Goal: Information Seeking & Learning: Learn about a topic

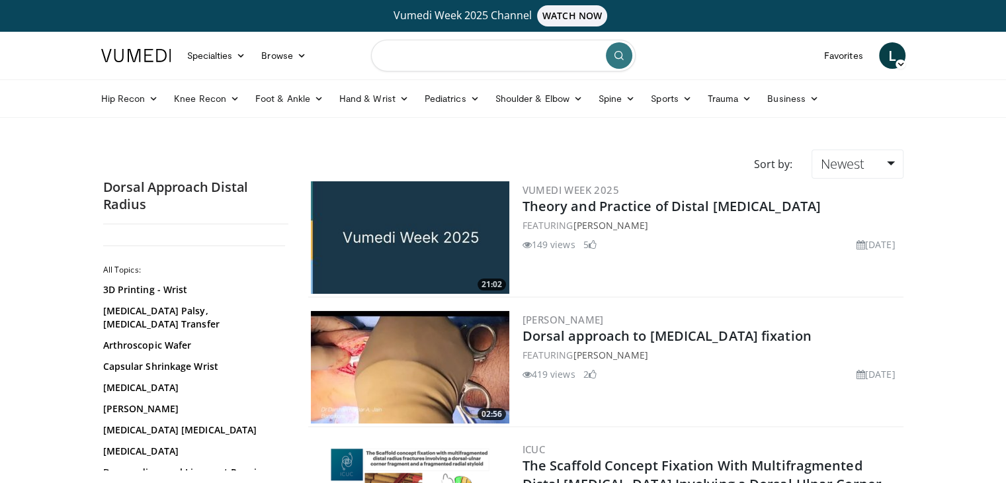
click at [446, 54] on input "Search topics, interventions" at bounding box center [503, 56] width 265 height 32
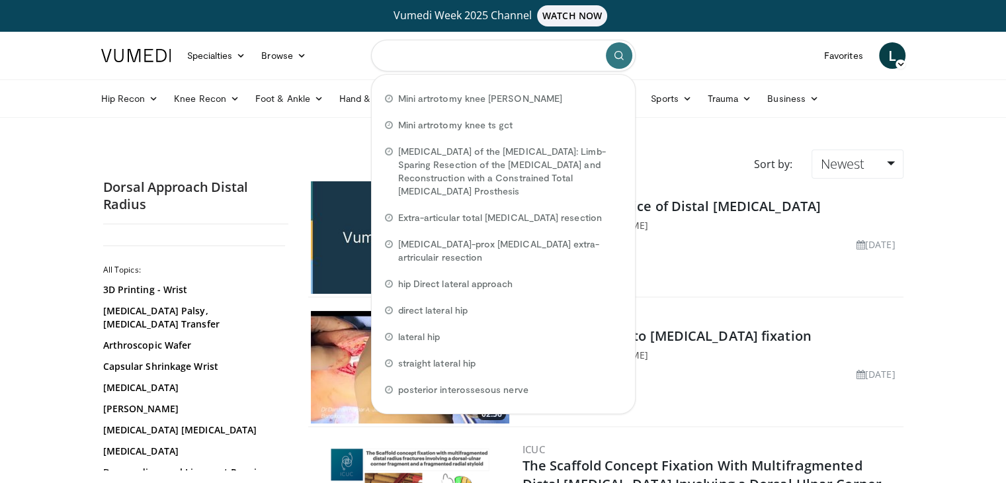
paste input "**********"
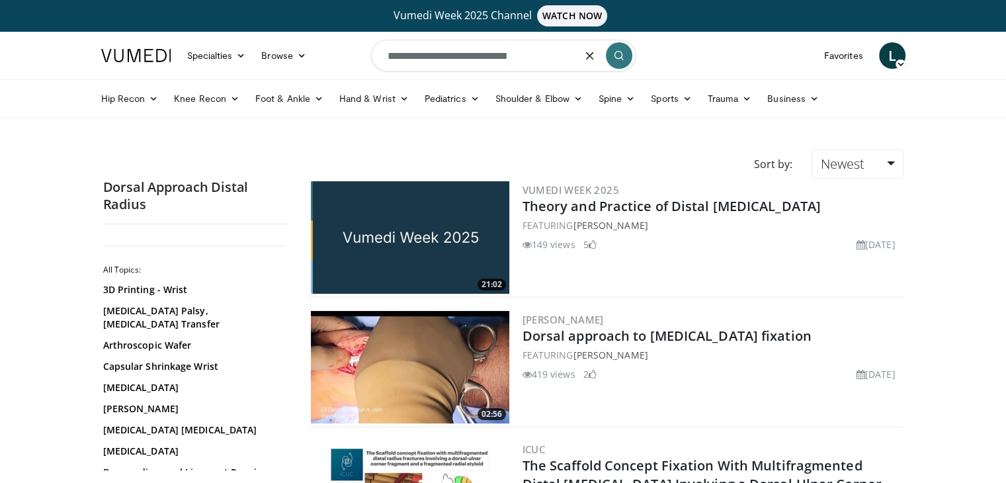
type input "**********"
click at [634, 337] on link "Dorsal approach to [MEDICAL_DATA] fixation" at bounding box center [666, 336] width 289 height 18
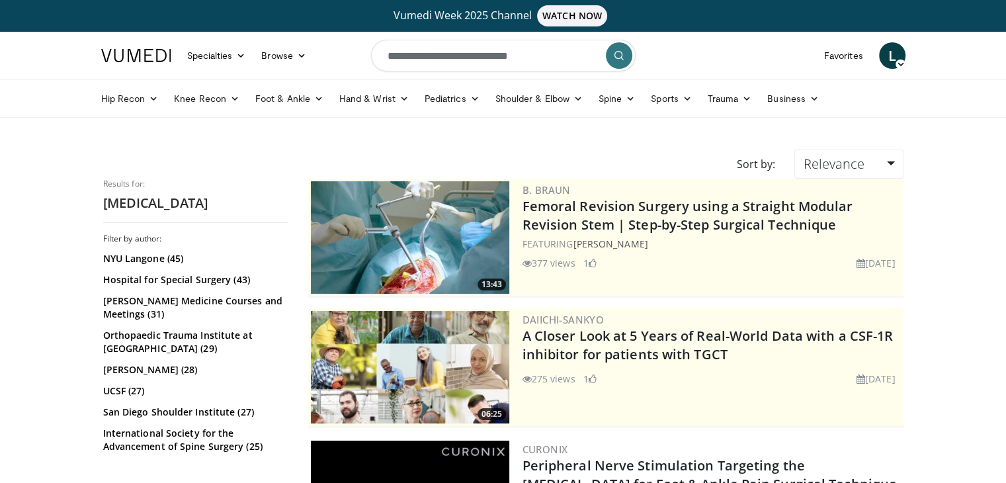
click at [548, 57] on input "**********" at bounding box center [503, 56] width 265 height 32
type input "**********"
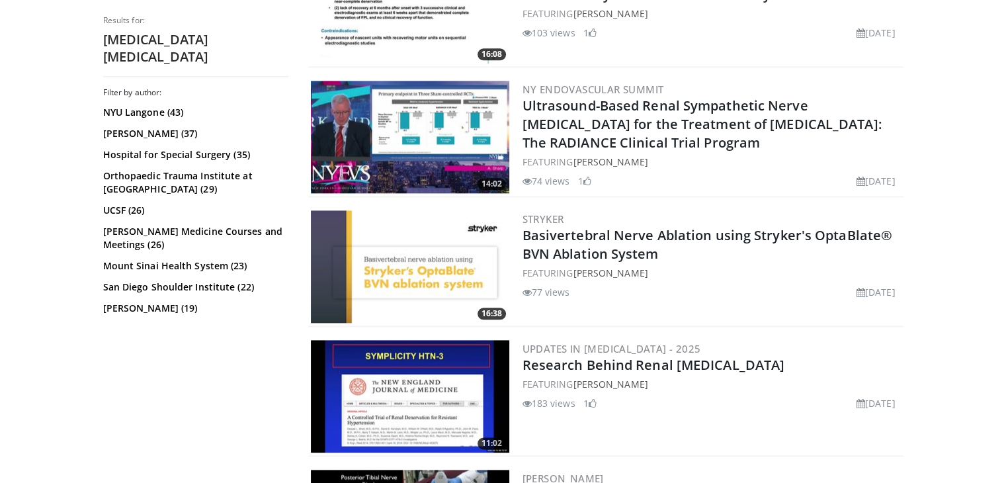
scroll to position [1540, 0]
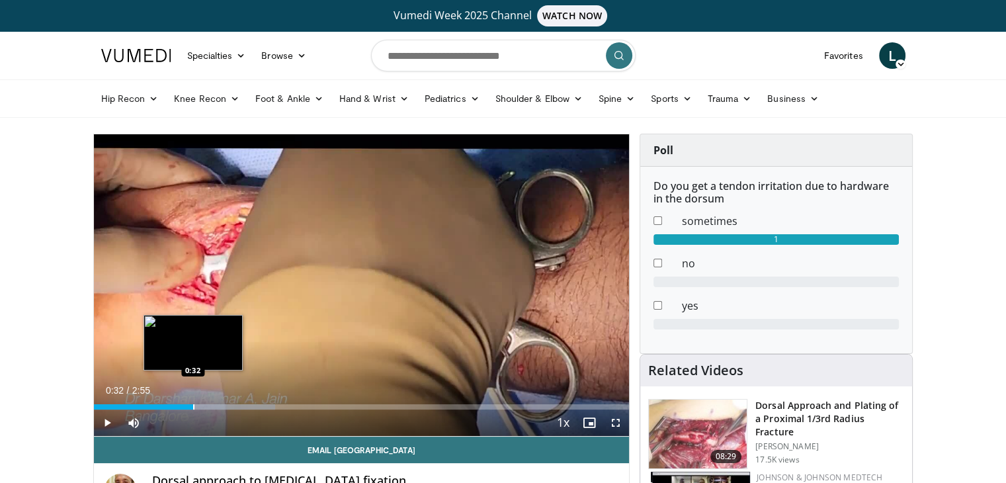
click at [193, 405] on div "Progress Bar" at bounding box center [193, 406] width 1 height 5
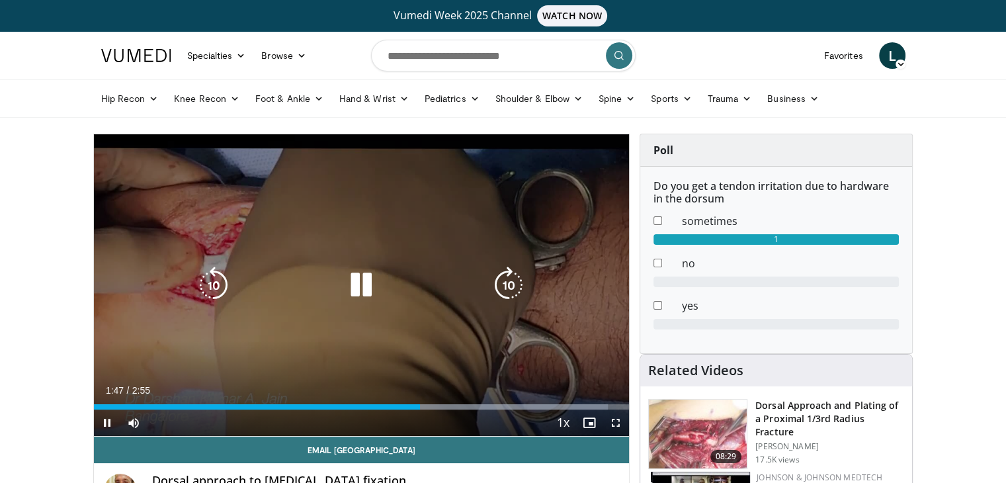
click at [364, 284] on icon "Video Player" at bounding box center [361, 285] width 37 height 37
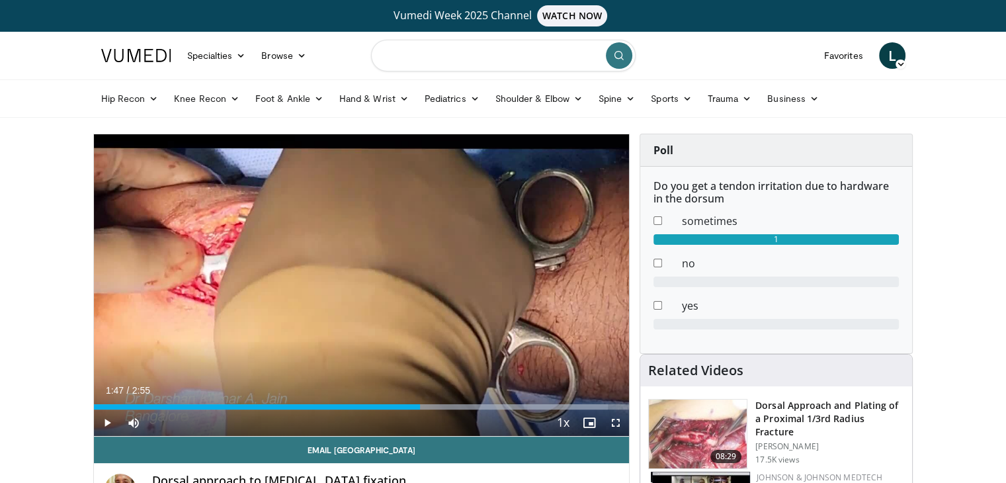
click at [524, 54] on input "Search topics, interventions" at bounding box center [503, 56] width 265 height 32
type input "**********"
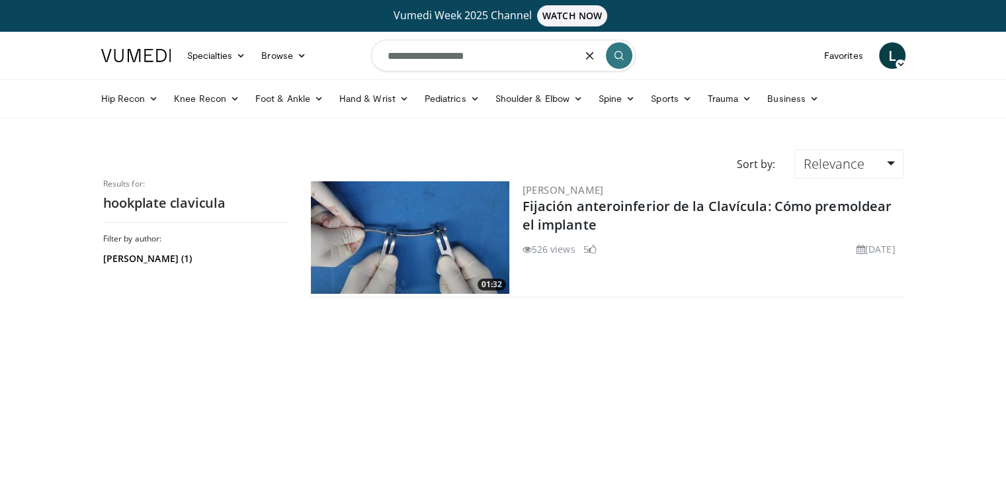
click at [489, 61] on input "**********" at bounding box center [503, 56] width 265 height 32
type input "*********"
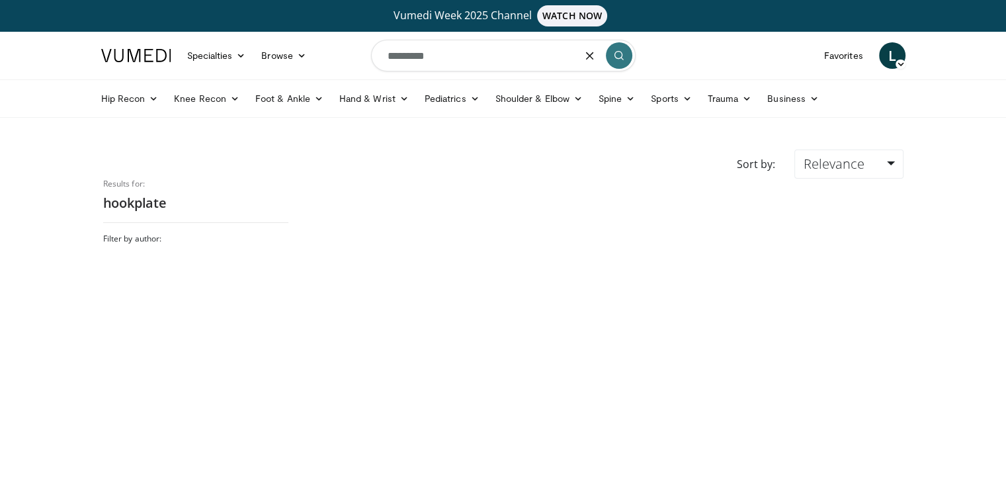
click at [489, 61] on input "*********" at bounding box center [503, 56] width 265 height 32
click at [411, 60] on input "*********" at bounding box center [503, 56] width 265 height 32
click at [458, 59] on input "**********" at bounding box center [503, 56] width 265 height 32
type input "**********"
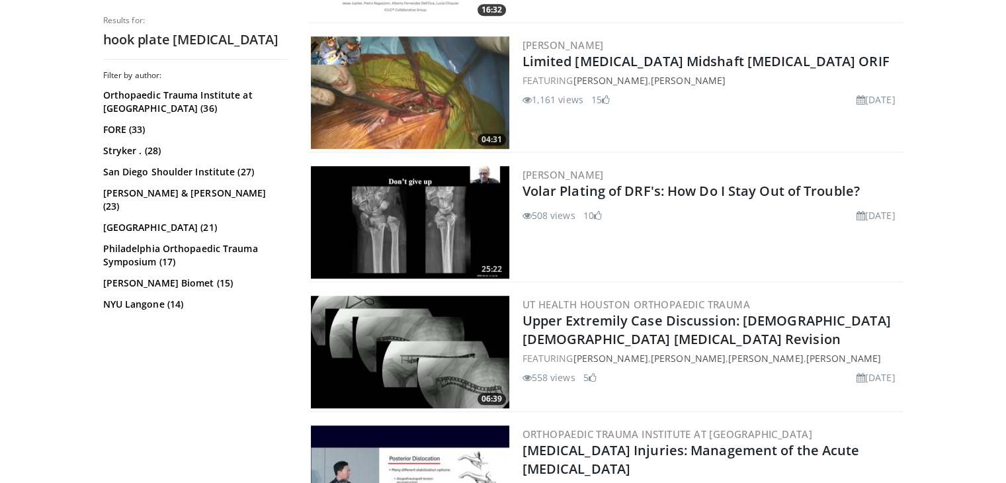
scroll to position [791, 0]
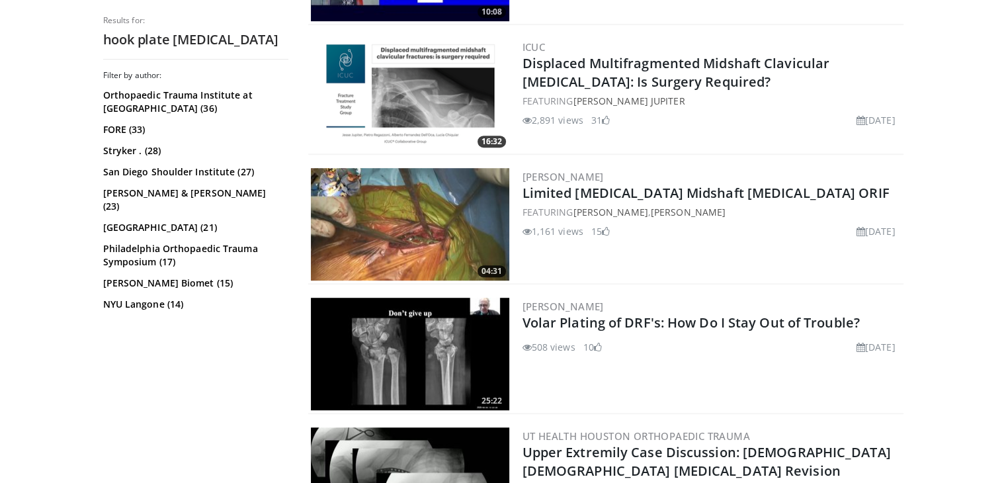
click at [456, 202] on img at bounding box center [410, 224] width 198 height 112
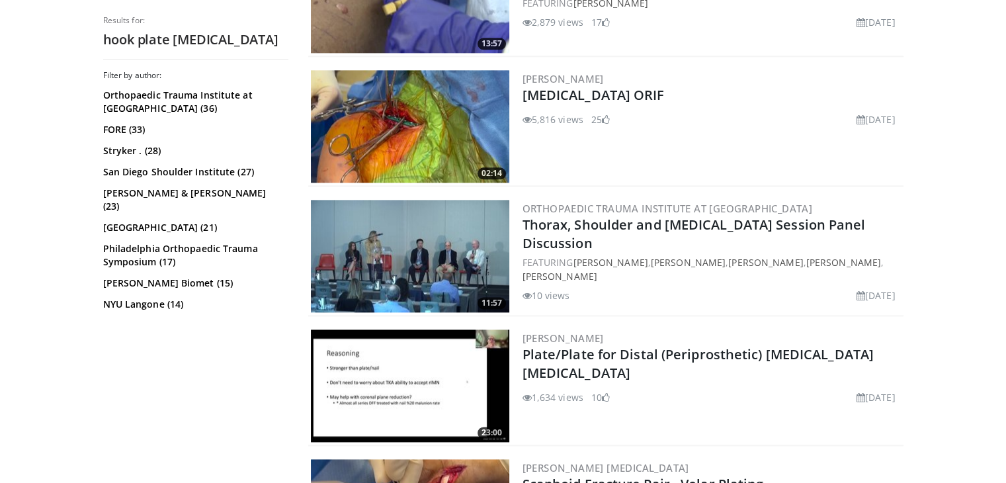
scroll to position [1670, 0]
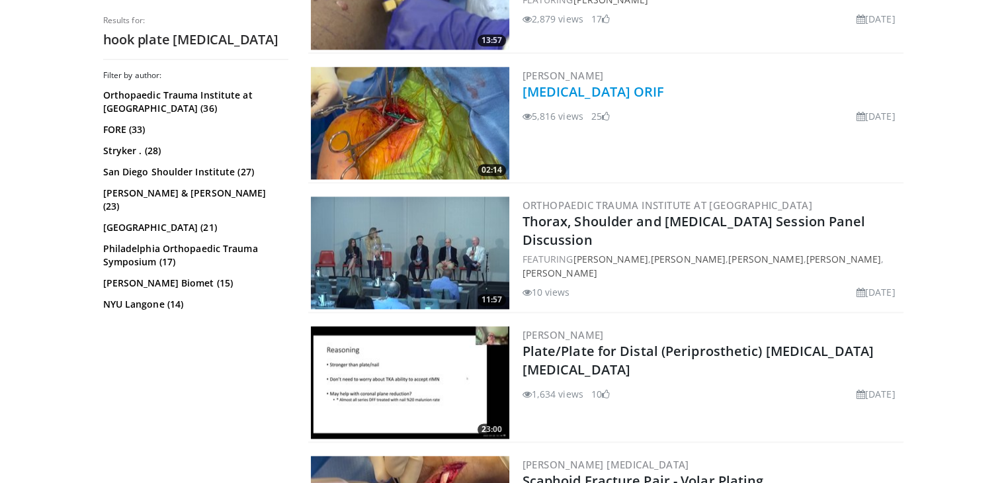
click at [568, 83] on link "[MEDICAL_DATA] ORIF" at bounding box center [593, 92] width 142 height 18
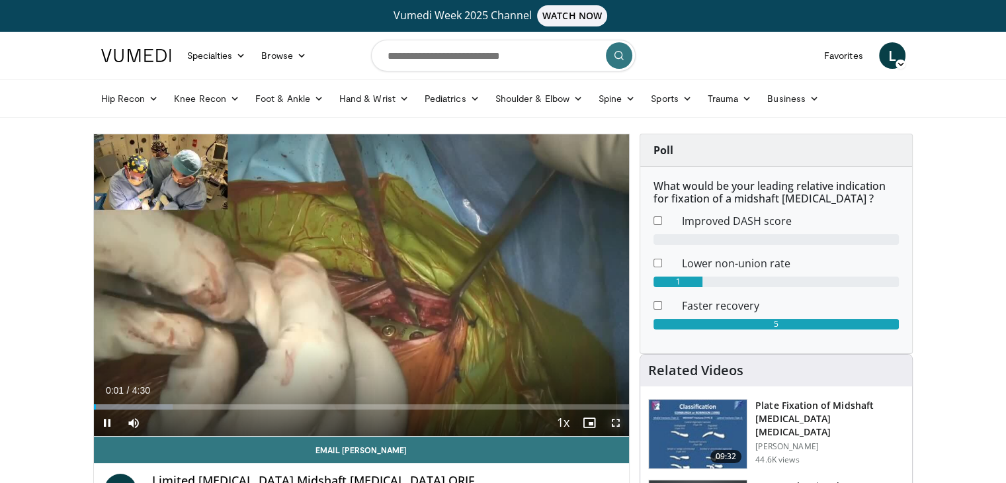
click at [612, 424] on span "Video Player" at bounding box center [616, 422] width 26 height 26
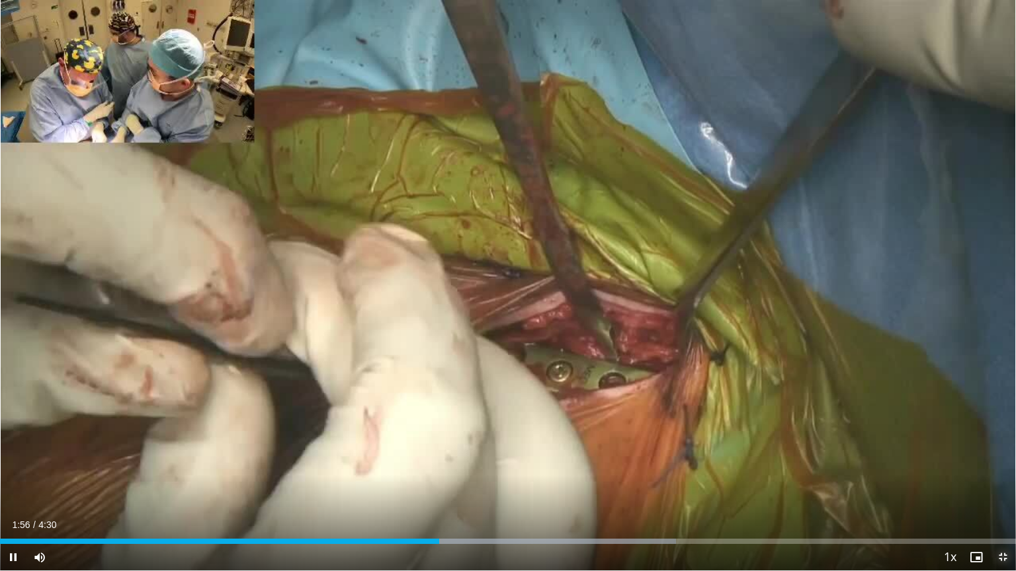
click at [1001, 482] on span "Video Player" at bounding box center [1002, 557] width 26 height 26
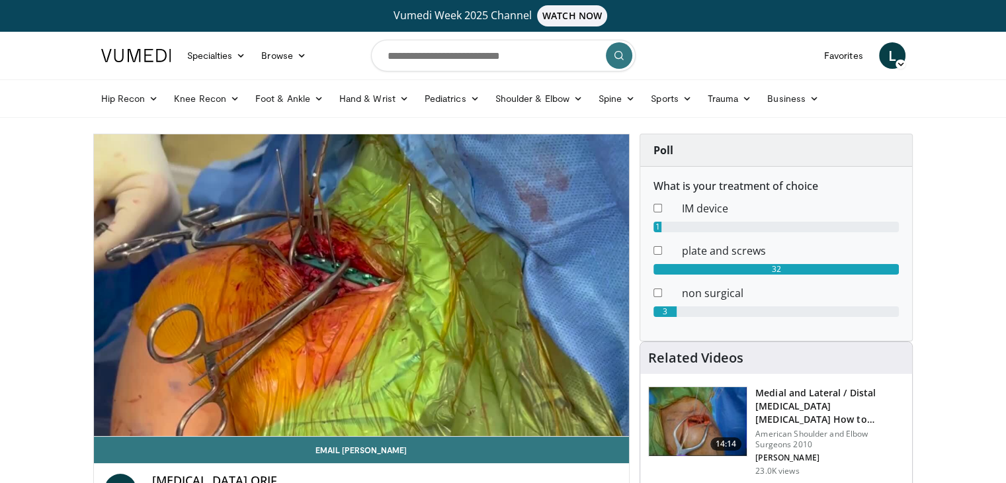
click at [770, 403] on h3 "Medial and Lateral / Distal [MEDICAL_DATA] [MEDICAL_DATA] How to Manage the Ends" at bounding box center [829, 406] width 149 height 40
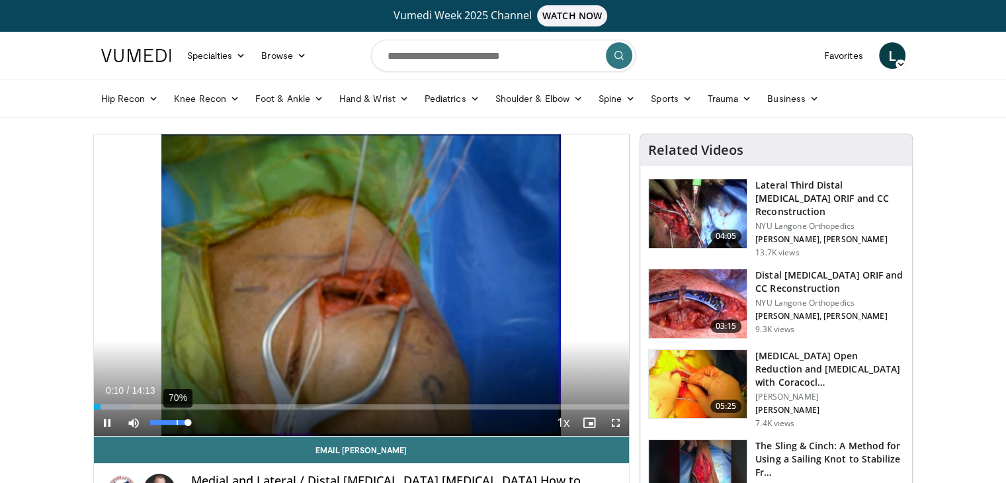
click at [176, 424] on div "70%" at bounding box center [169, 422] width 38 height 5
click at [176, 417] on div "68%" at bounding box center [169, 422] width 46 height 26
click at [161, 427] on div "32%" at bounding box center [169, 422] width 46 height 26
click at [162, 424] on div "33%" at bounding box center [169, 422] width 38 height 5
click at [609, 422] on span "Video Player" at bounding box center [616, 422] width 26 height 26
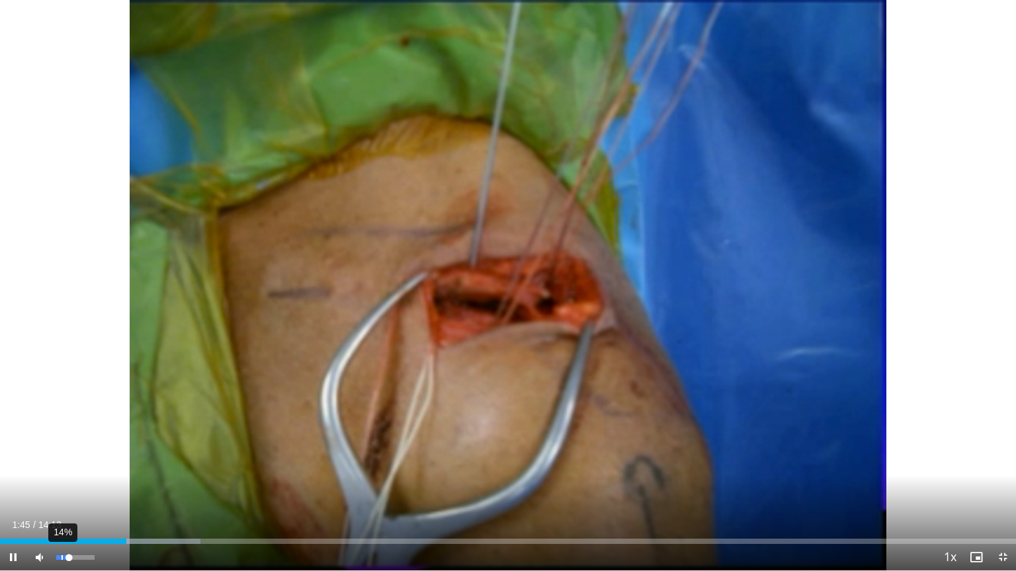
click at [62, 482] on div "14%" at bounding box center [75, 558] width 38 height 5
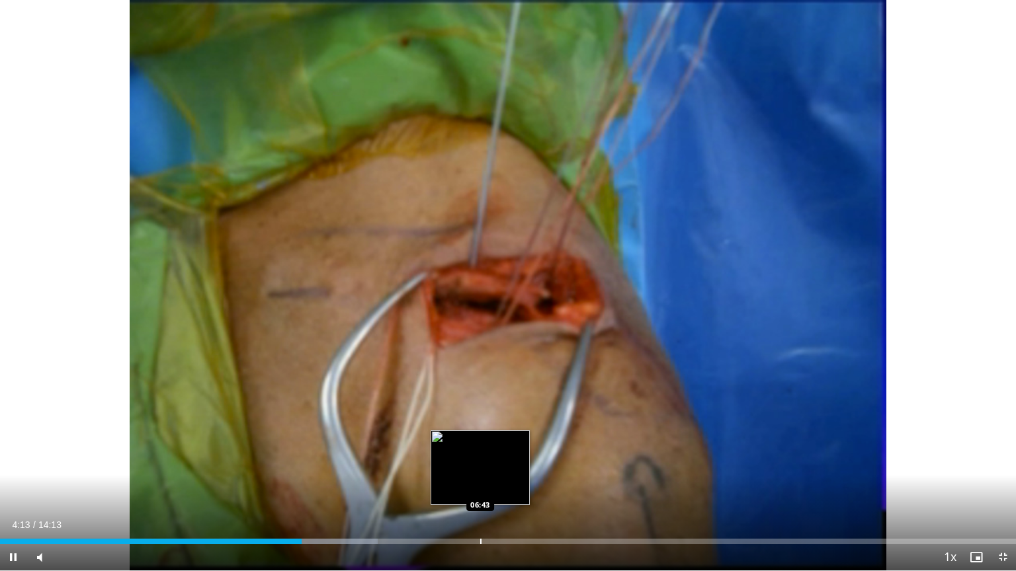
click at [480, 482] on div "Progress Bar" at bounding box center [480, 541] width 1 height 5
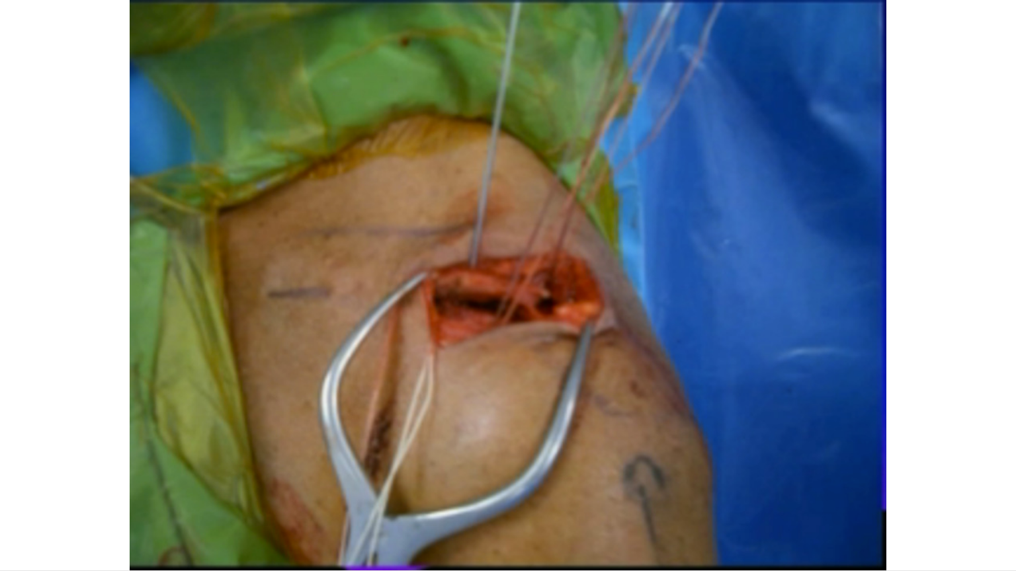
click at [615, 482] on video-js "**********" at bounding box center [508, 285] width 1016 height 571
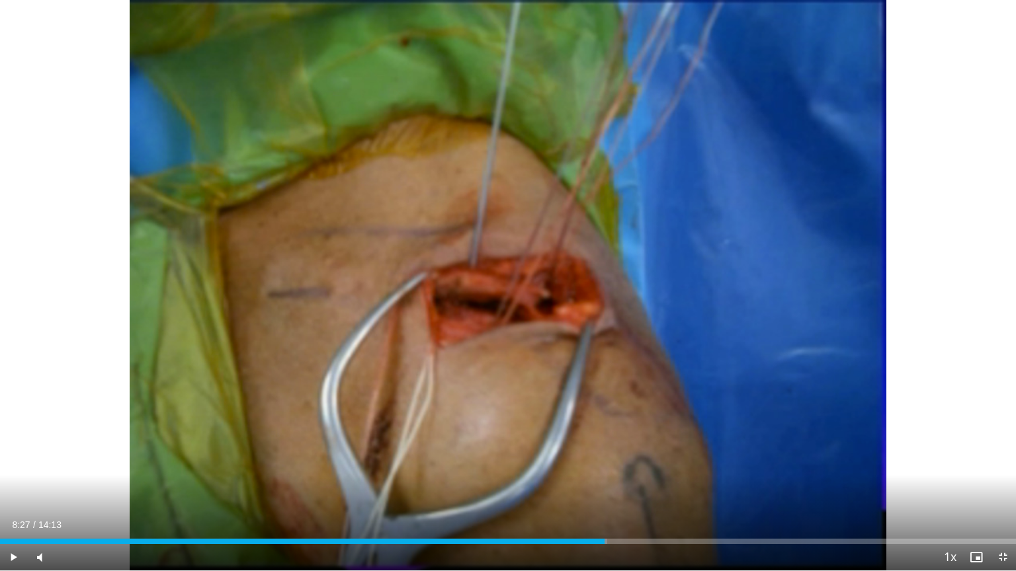
click at [604, 482] on div "Loaded : 59.75% 08:27 08:27" at bounding box center [508, 538] width 1016 height 13
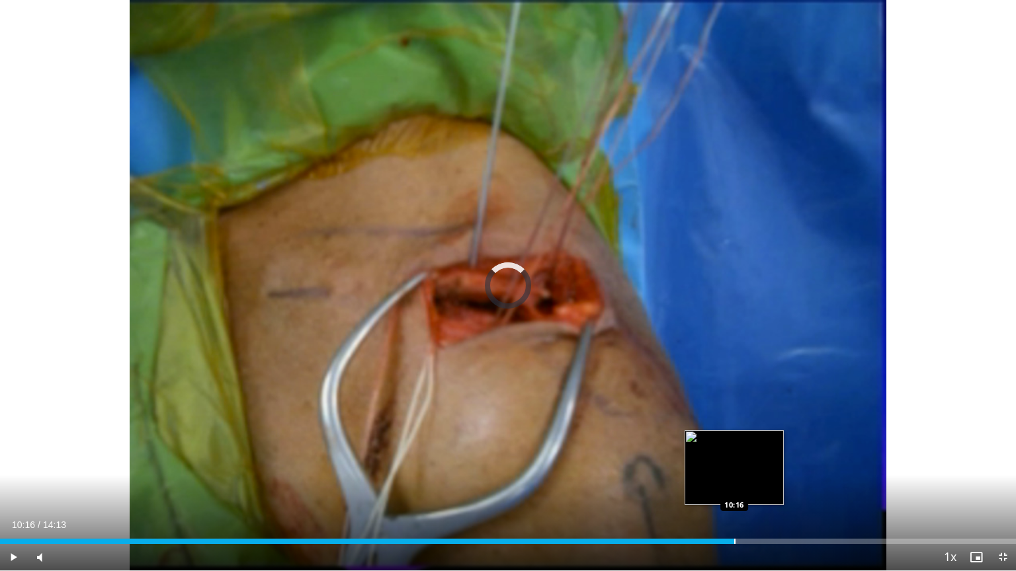
click at [734, 482] on div "Progress Bar" at bounding box center [734, 541] width 1 height 5
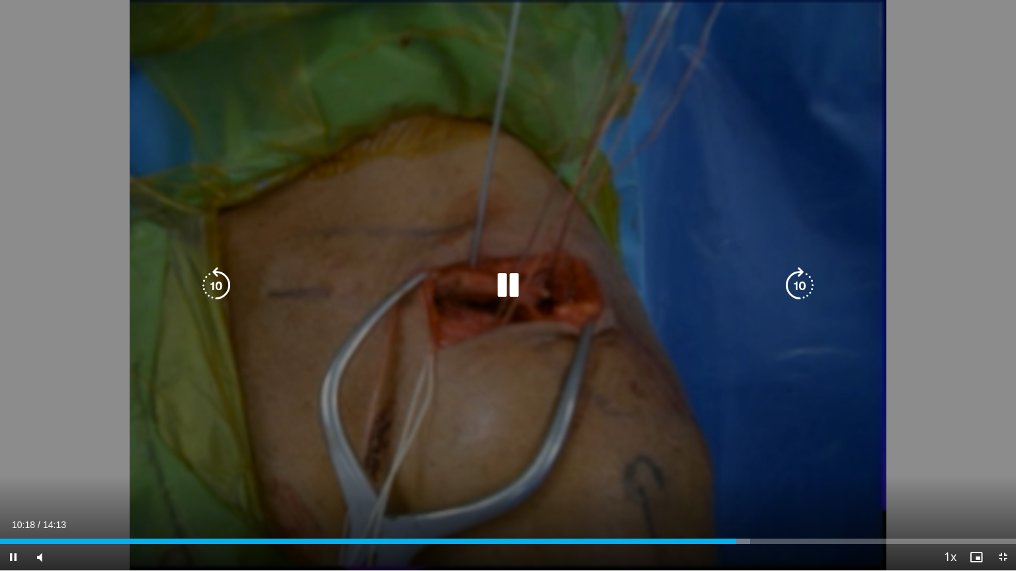
click at [505, 272] on icon "Video Player" at bounding box center [507, 285] width 37 height 37
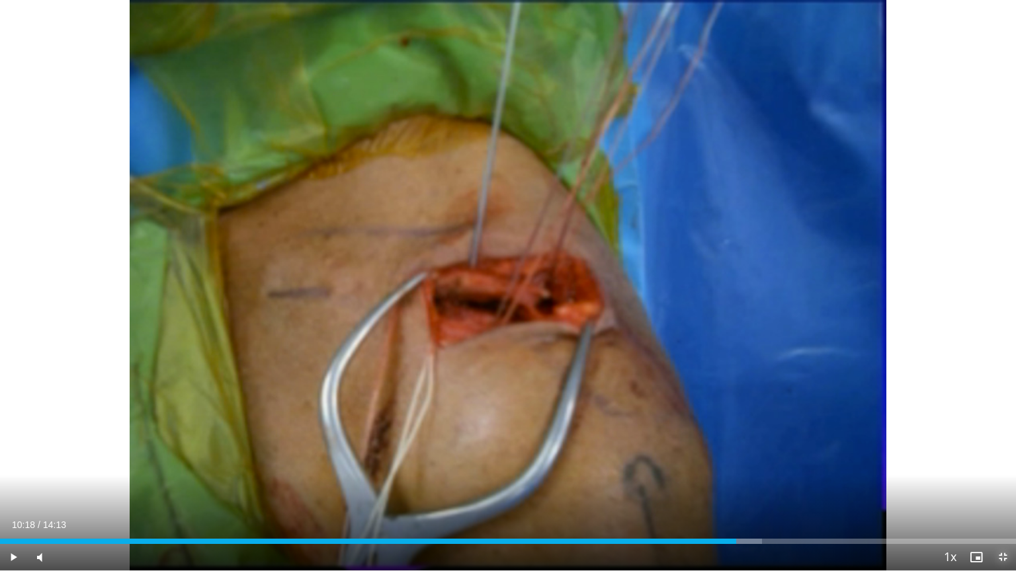
click at [998, 482] on span "Video Player" at bounding box center [1002, 557] width 26 height 26
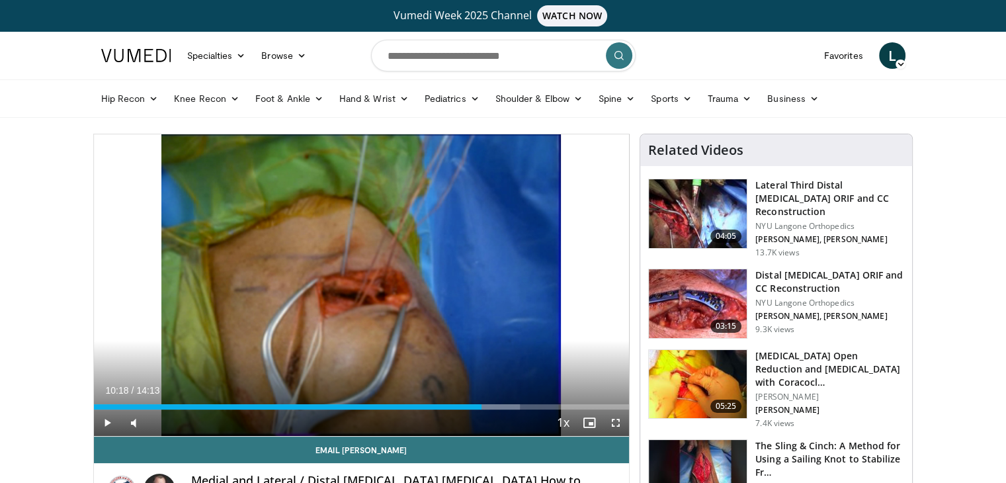
click at [780, 280] on h3 "Distal Clavicle Fracture ORIF and CC Reconstruction" at bounding box center [829, 282] width 149 height 26
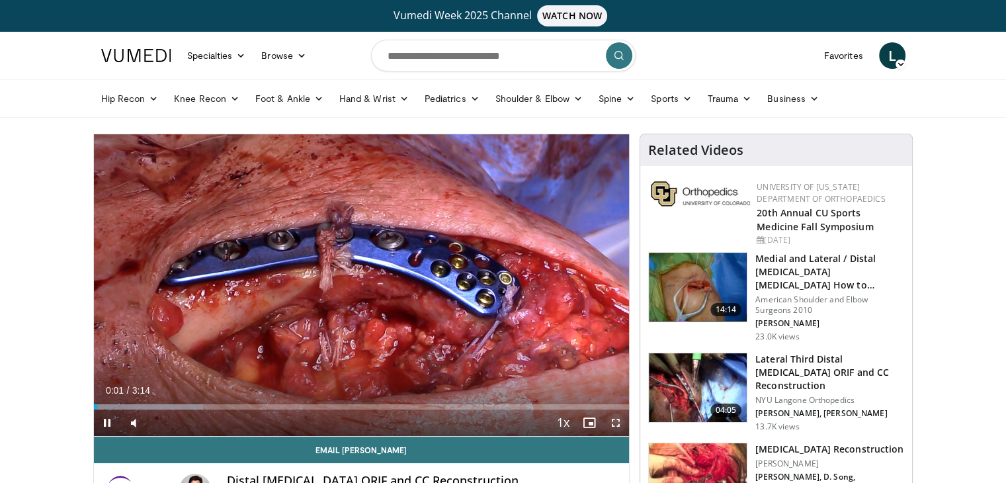
click at [616, 424] on span "Video Player" at bounding box center [616, 422] width 26 height 26
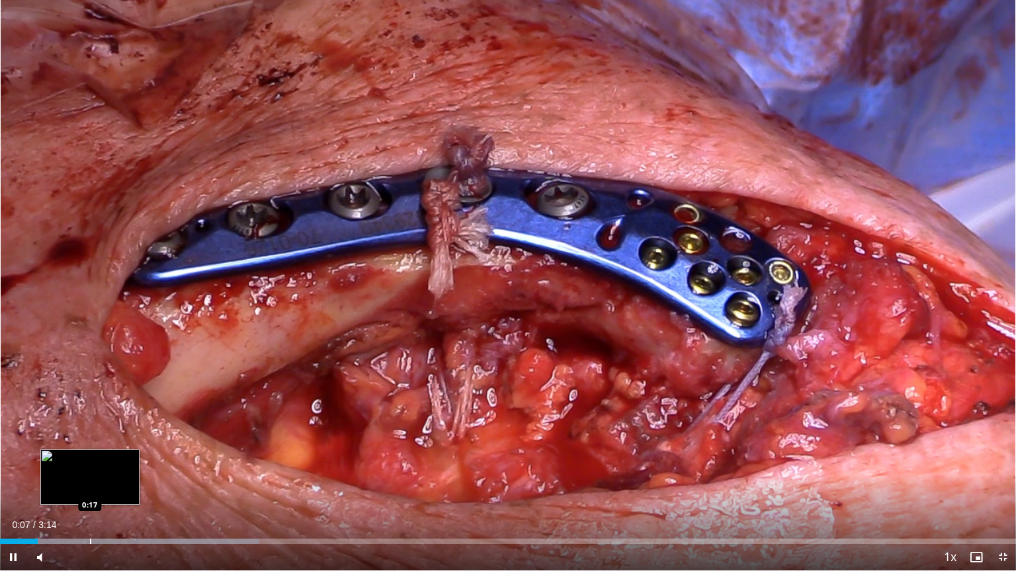
click at [90, 482] on div "Loaded : 25.49% 0:07 0:17" at bounding box center [508, 538] width 1016 height 13
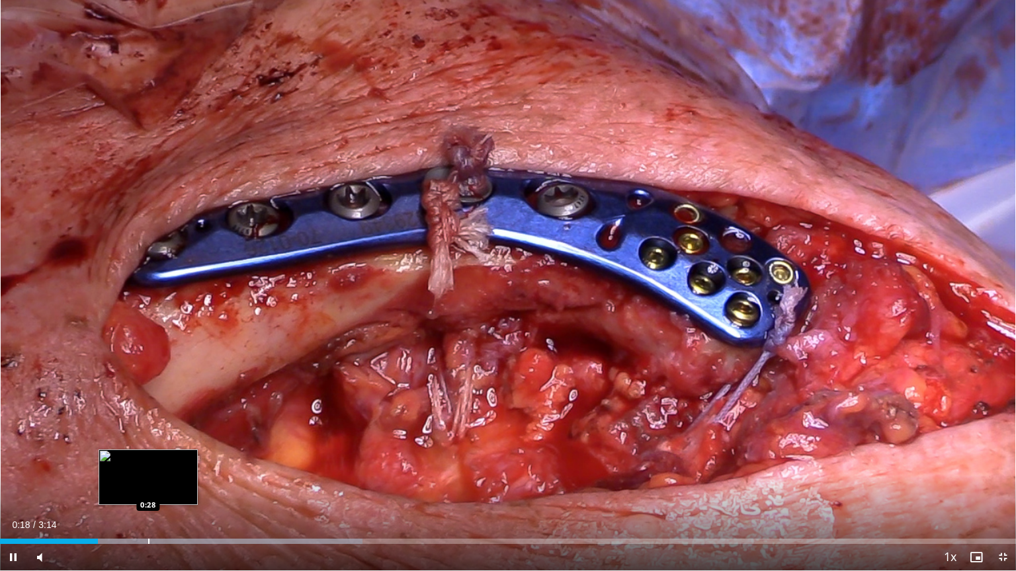
click at [147, 482] on div "Progress Bar" at bounding box center [181, 541] width 362 height 5
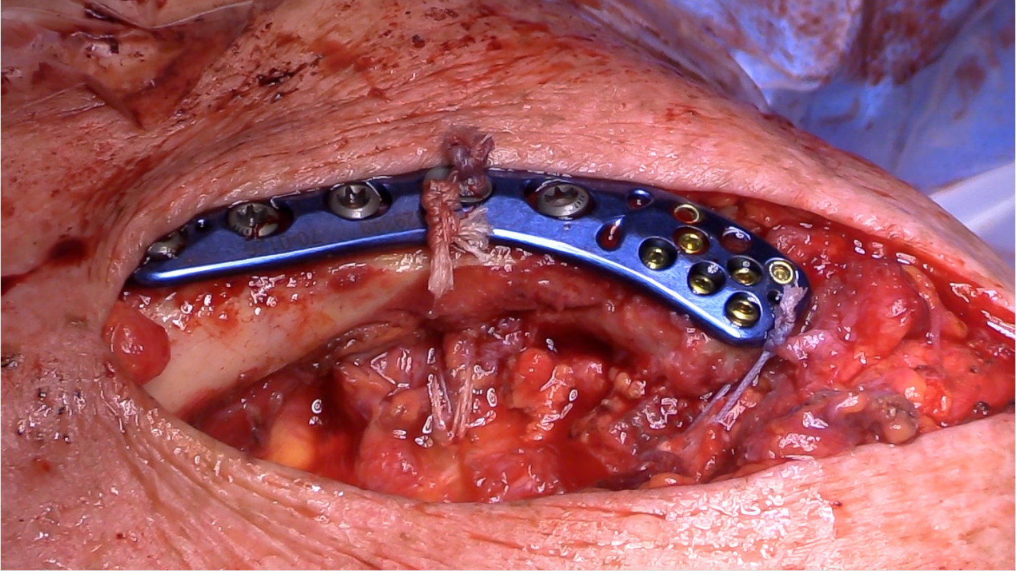
click at [204, 482] on div "10 seconds Tap to unmute" at bounding box center [508, 285] width 1016 height 571
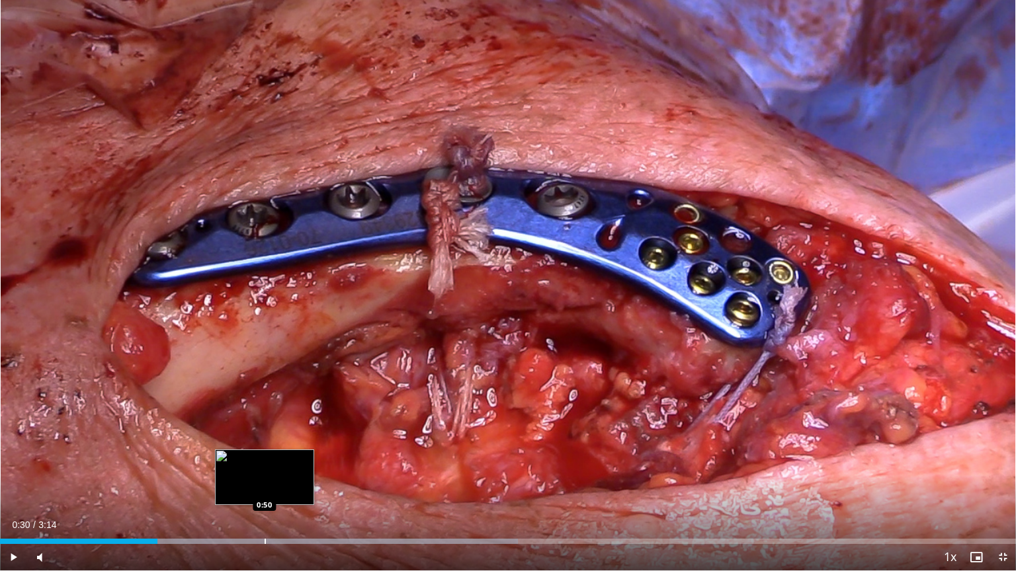
click at [265, 482] on div "Progress Bar" at bounding box center [265, 541] width 1 height 5
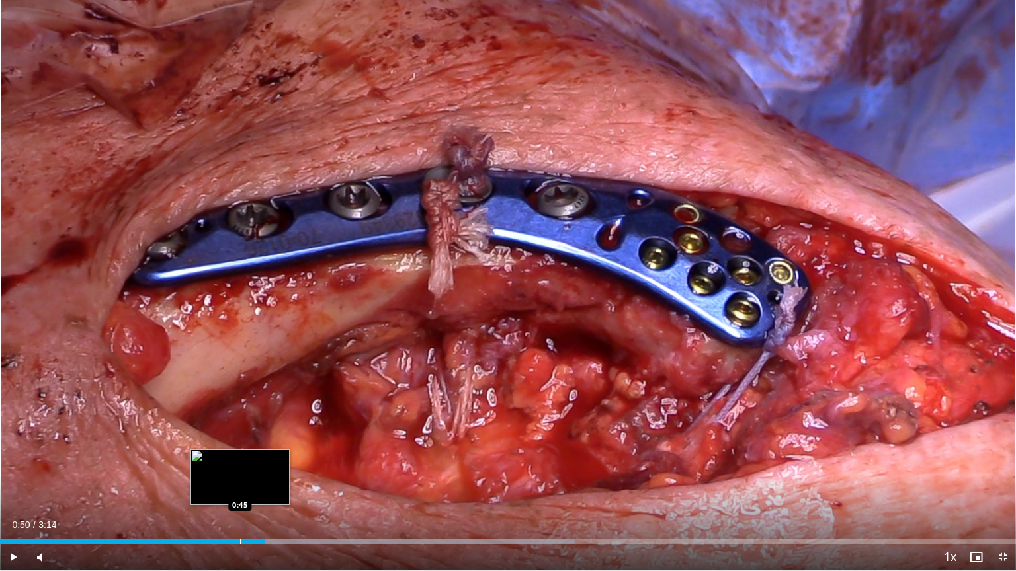
click at [240, 482] on div "Progress Bar" at bounding box center [240, 541] width 1 height 5
click at [216, 482] on div "Progress Bar" at bounding box center [216, 541] width 1 height 5
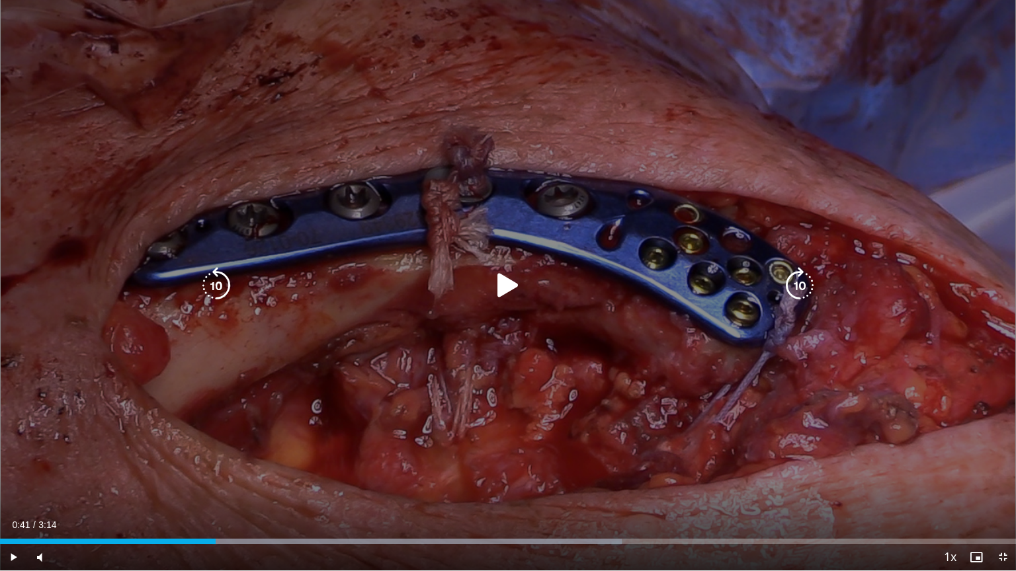
click at [485, 421] on div "10 seconds Tap to unmute" at bounding box center [508, 285] width 1016 height 571
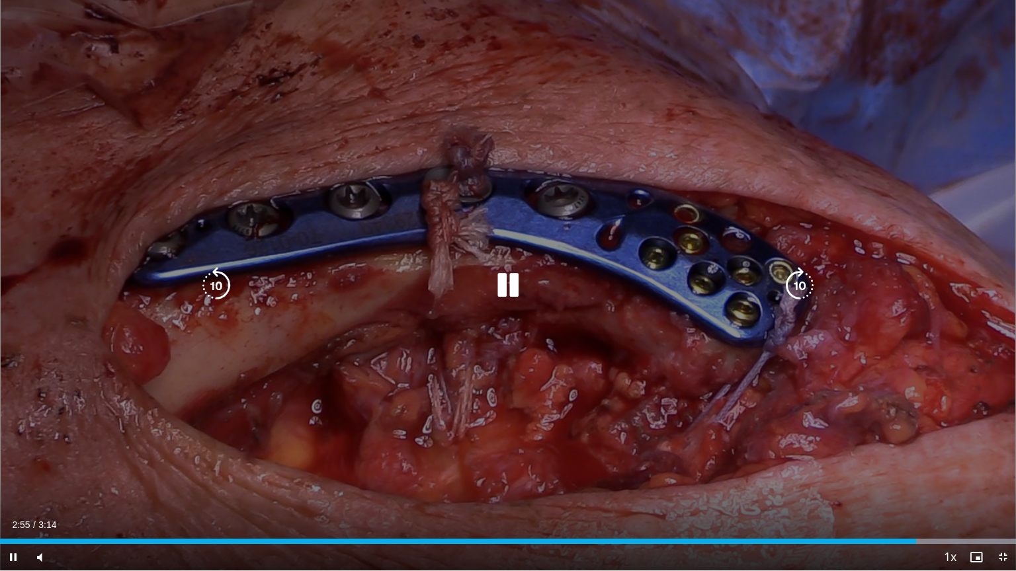
click at [505, 286] on icon "Video Player" at bounding box center [507, 285] width 37 height 37
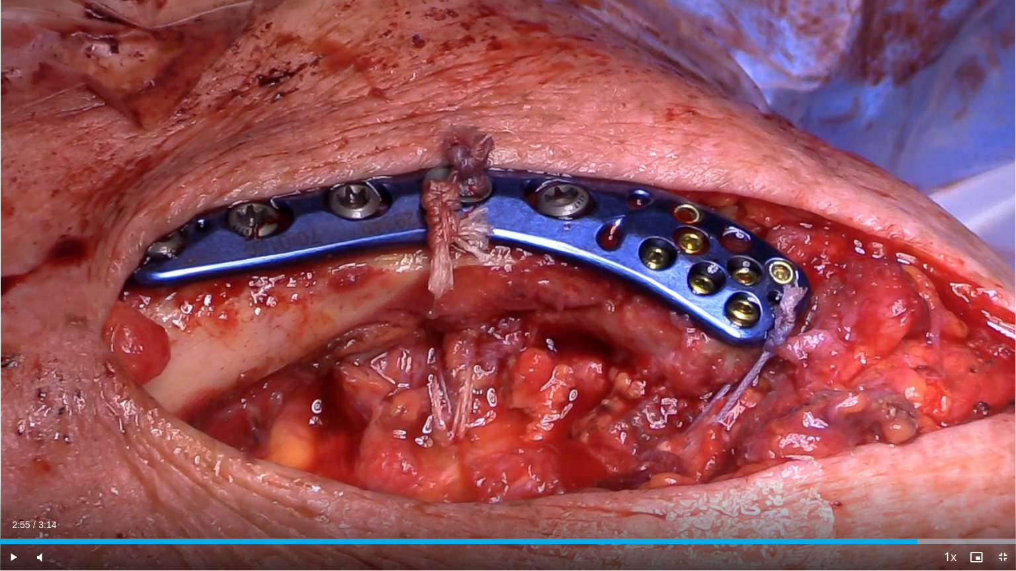
click at [1002, 482] on span "Video Player" at bounding box center [1002, 557] width 26 height 26
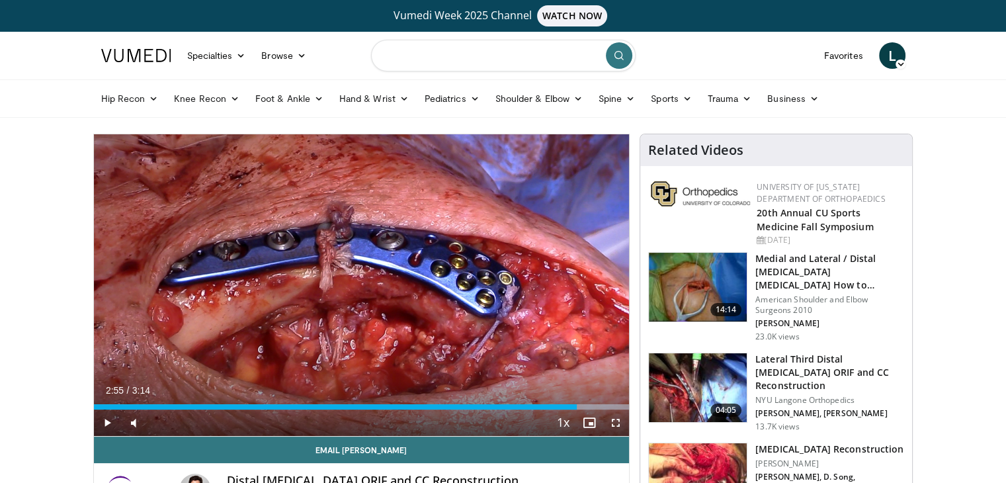
click at [433, 67] on input "Search topics, interventions" at bounding box center [503, 56] width 265 height 32
type input "**********"
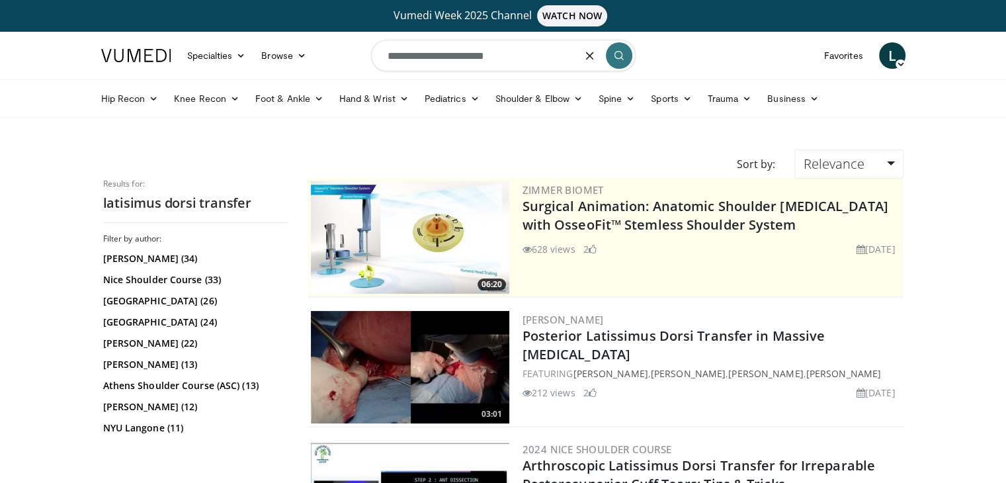
click at [405, 56] on input "**********" at bounding box center [503, 56] width 265 height 32
type input "**********"
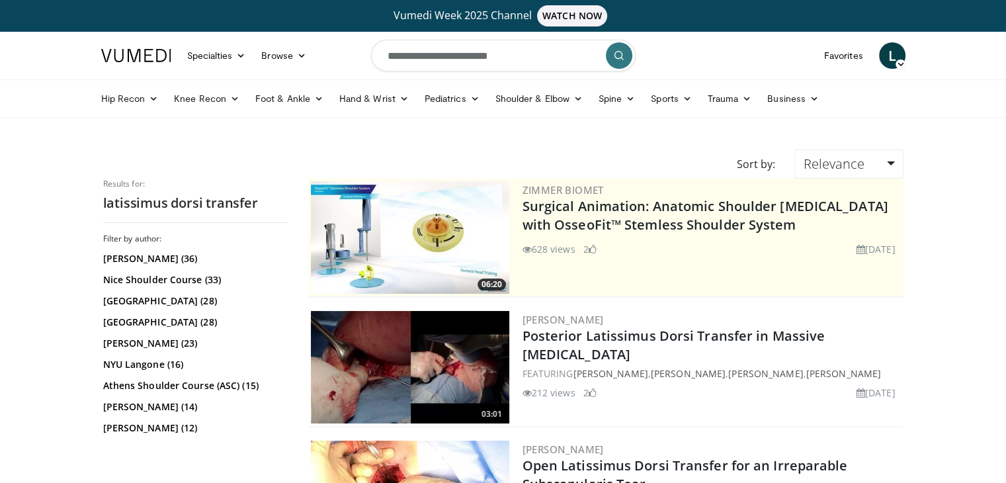
click at [435, 375] on img at bounding box center [410, 367] width 198 height 112
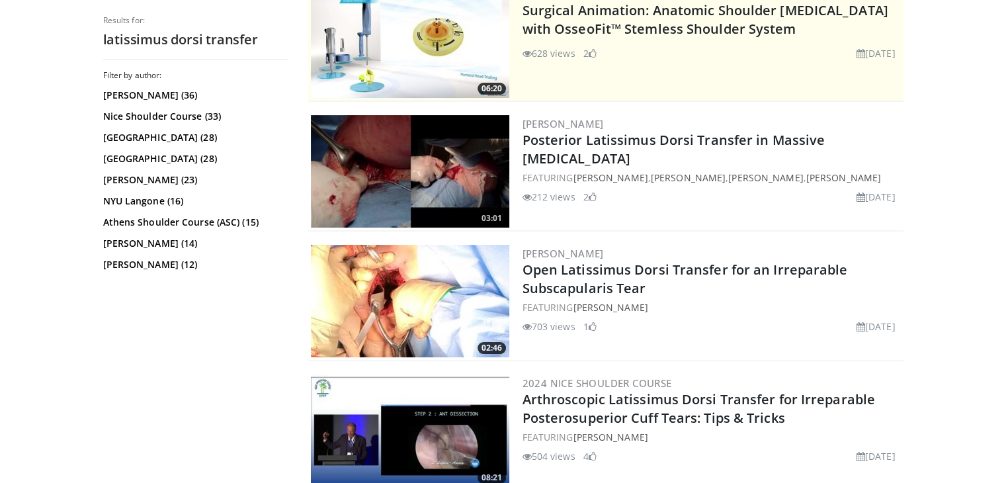
scroll to position [213, 0]
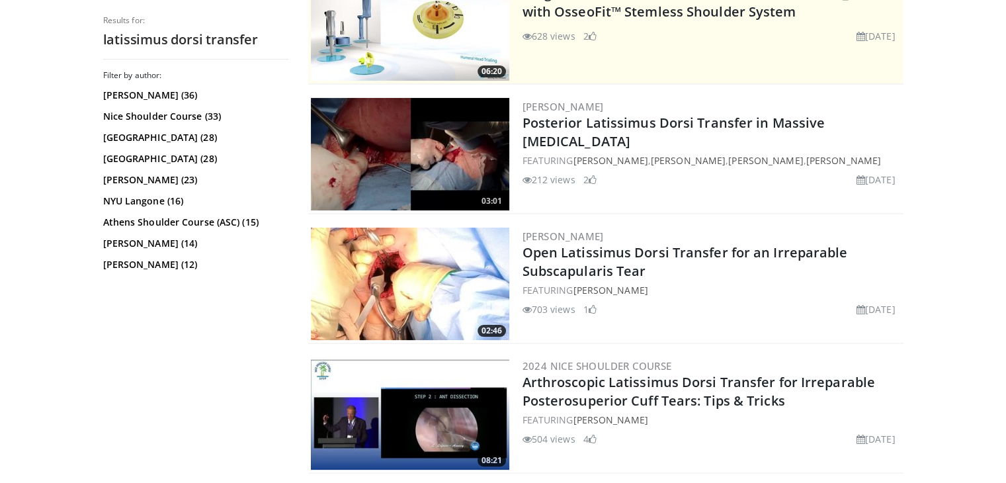
click at [418, 270] on img at bounding box center [410, 284] width 198 height 112
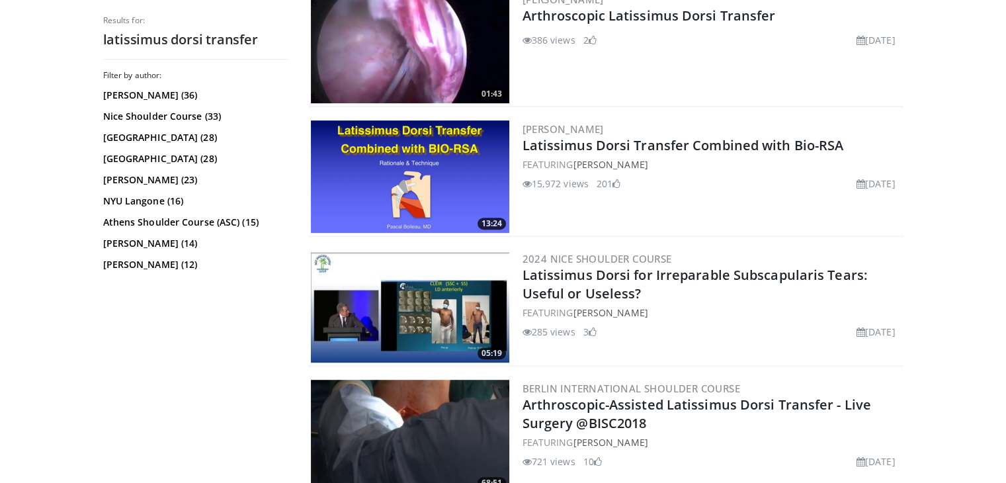
scroll to position [738, 0]
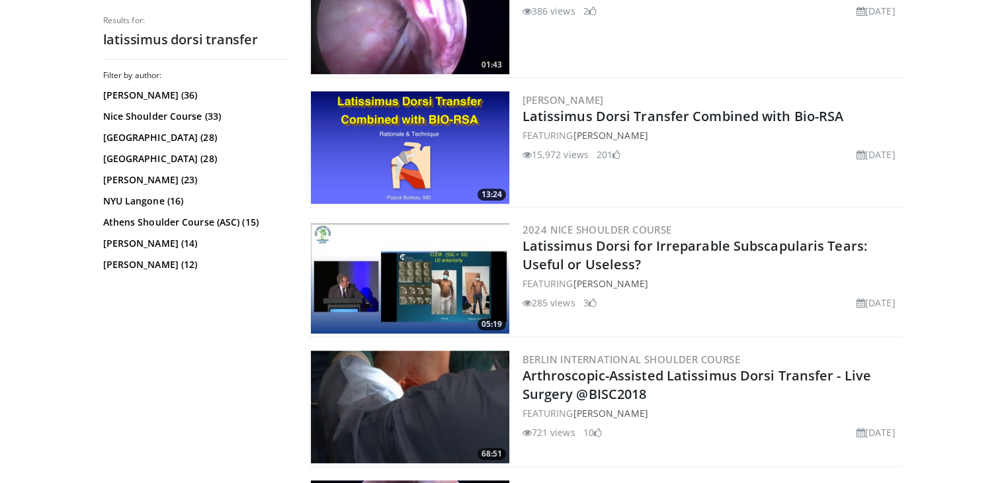
click at [382, 138] on img at bounding box center [410, 147] width 198 height 112
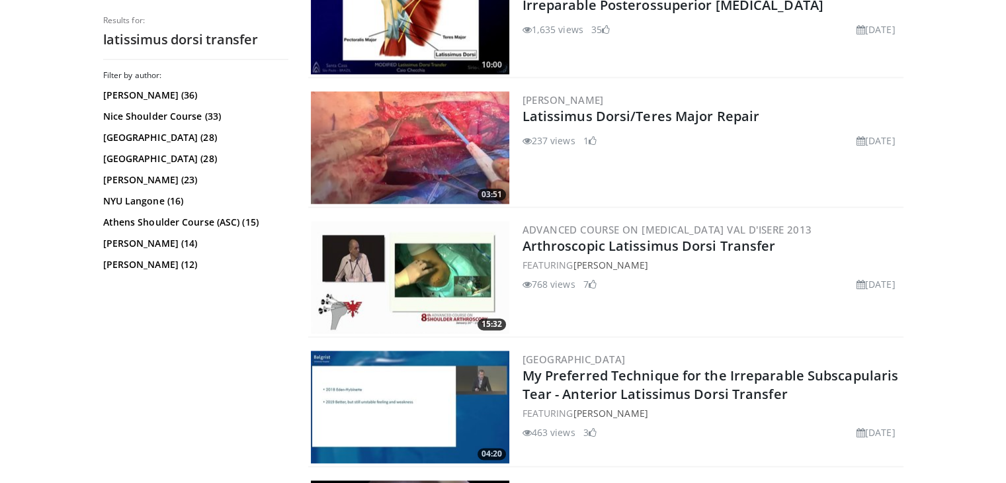
scroll to position [1650, 0]
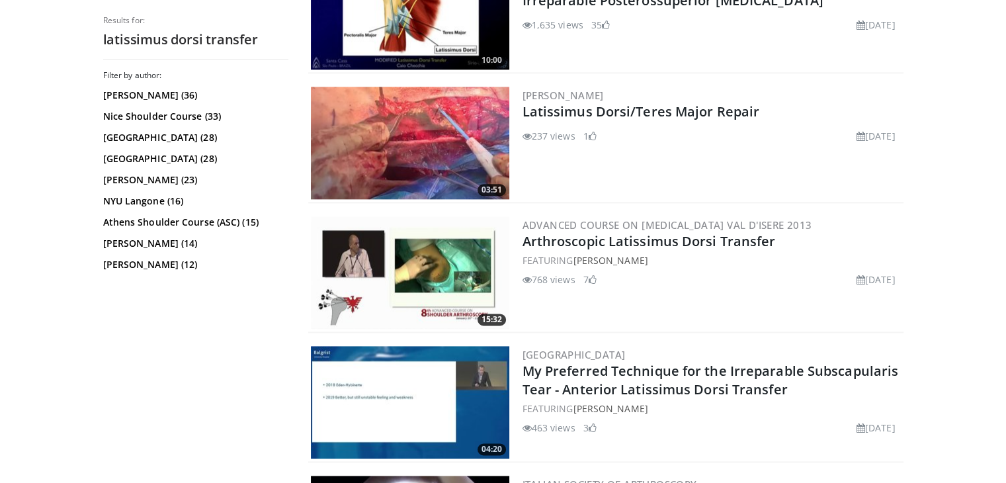
click at [419, 108] on img at bounding box center [410, 143] width 198 height 112
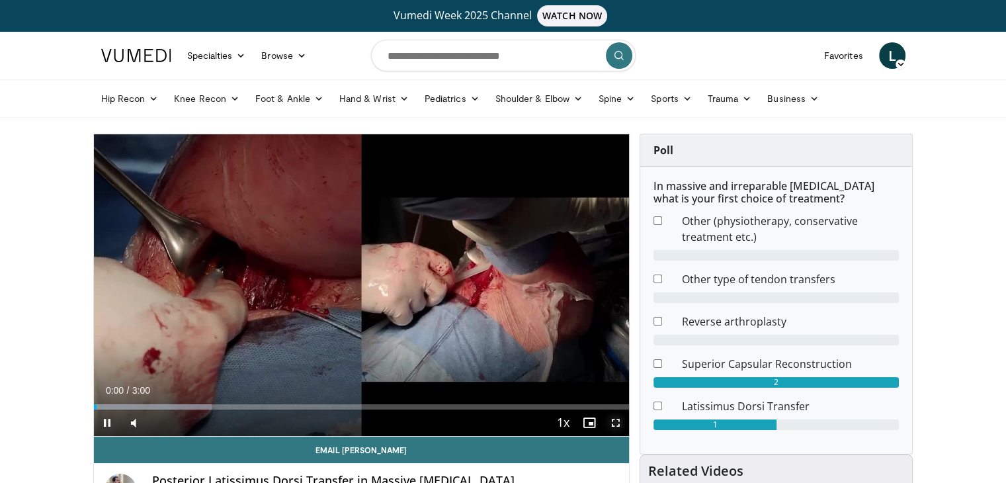
click at [612, 421] on span "Video Player" at bounding box center [616, 422] width 26 height 26
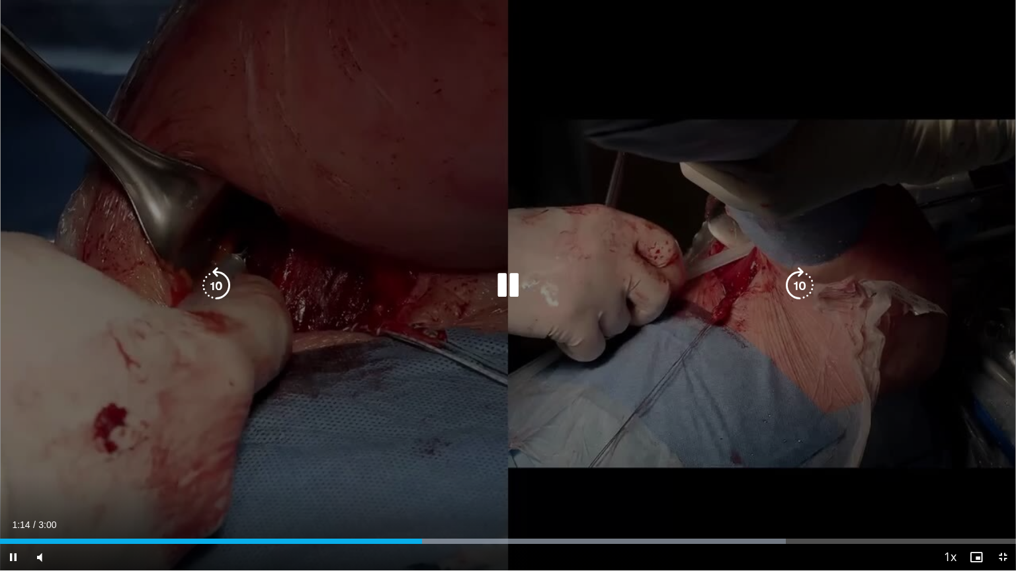
click at [832, 352] on div "10 seconds Tap to unmute" at bounding box center [508, 285] width 1016 height 571
click at [806, 367] on div "10 seconds Tap to unmute" at bounding box center [508, 285] width 1016 height 571
click at [804, 455] on div "10 seconds Tap to unmute" at bounding box center [508, 285] width 1016 height 571
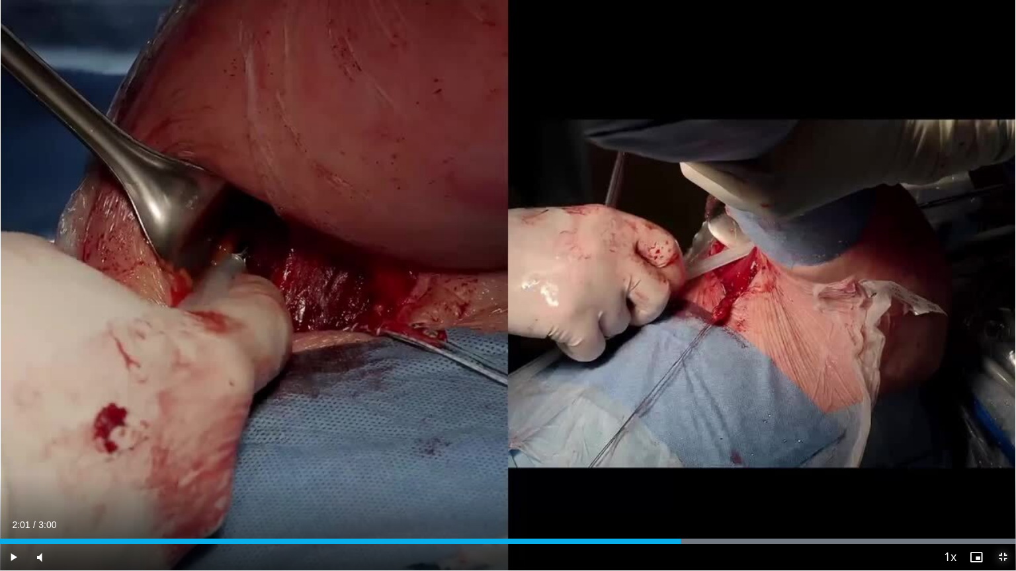
click at [1002, 482] on span "Video Player" at bounding box center [1002, 557] width 26 height 26
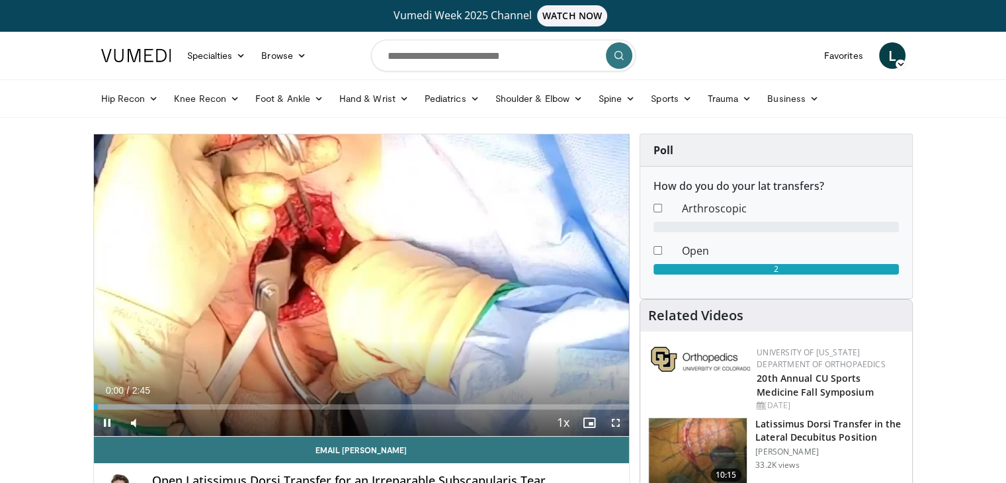
click at [619, 424] on span "Video Player" at bounding box center [616, 422] width 26 height 26
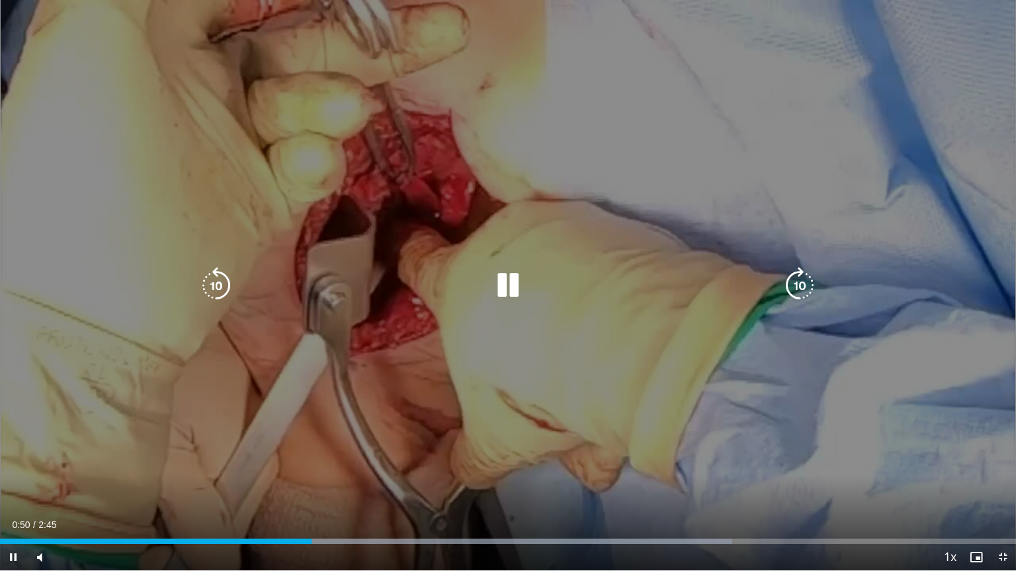
click at [577, 285] on div "Video Player" at bounding box center [508, 285] width 610 height 26
click at [505, 296] on icon "Video Player" at bounding box center [507, 285] width 37 height 37
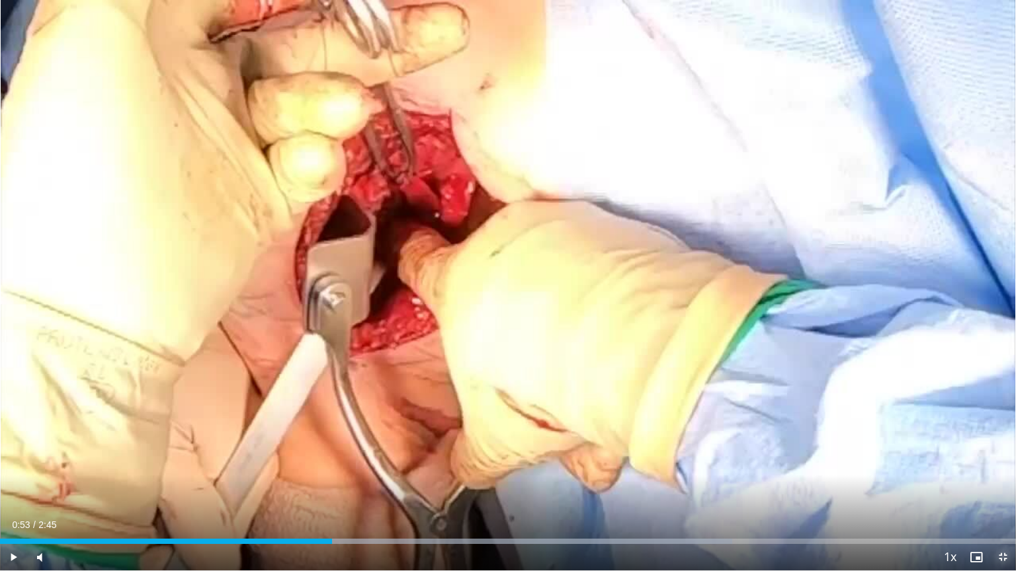
click at [1001, 482] on span "Video Player" at bounding box center [1002, 557] width 26 height 26
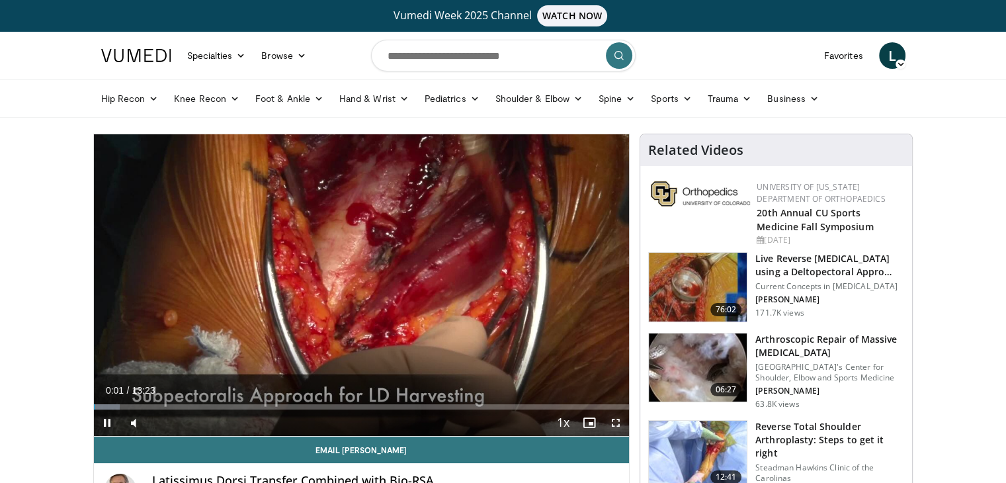
click at [615, 420] on span "Video Player" at bounding box center [616, 422] width 26 height 26
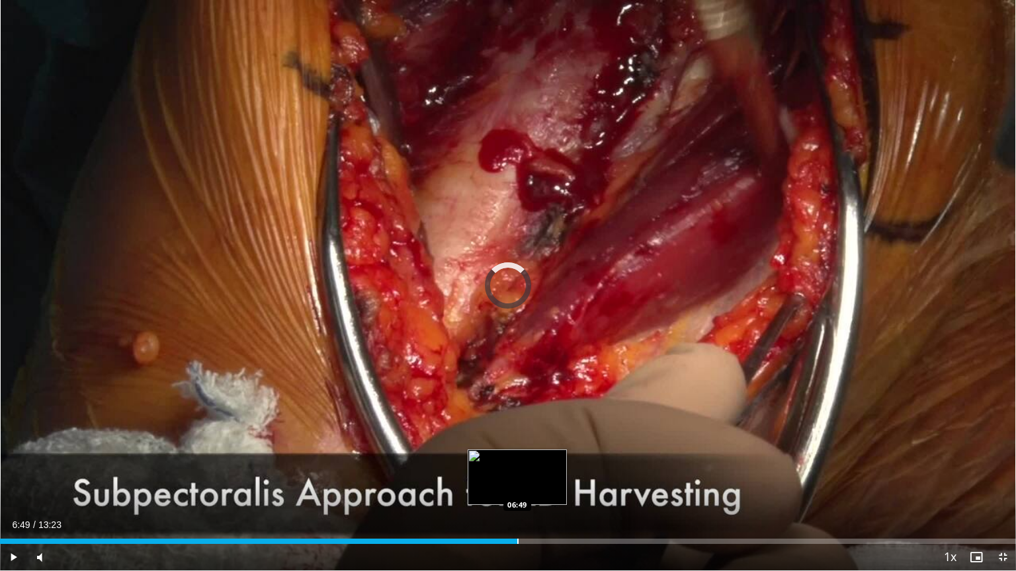
click at [517, 482] on div "Loaded : 0.00% 06:49 06:49" at bounding box center [508, 538] width 1016 height 13
click at [475, 482] on div "Progress Bar" at bounding box center [475, 541] width 1 height 5
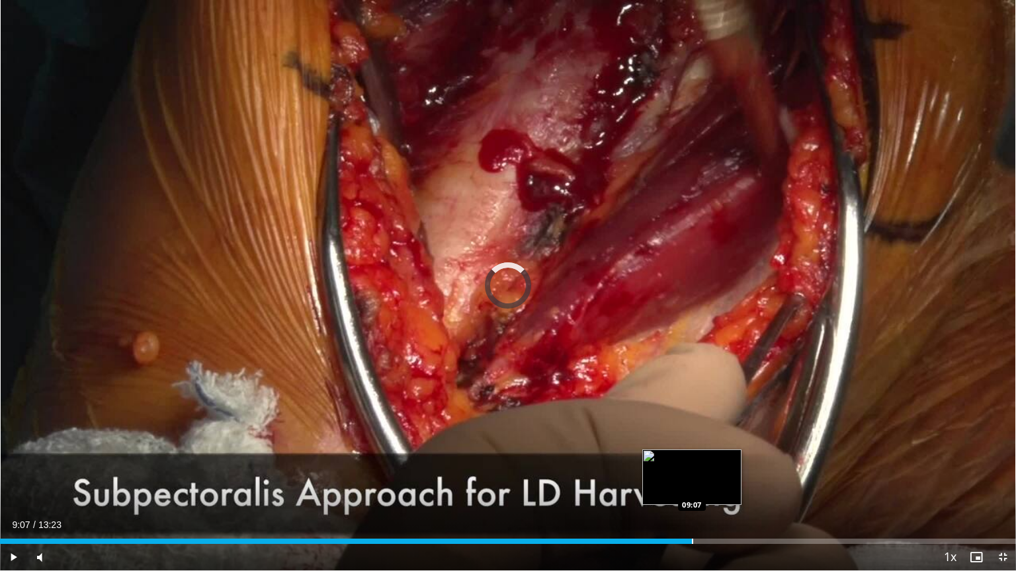
click at [692, 482] on div "Progress Bar" at bounding box center [692, 541] width 1 height 5
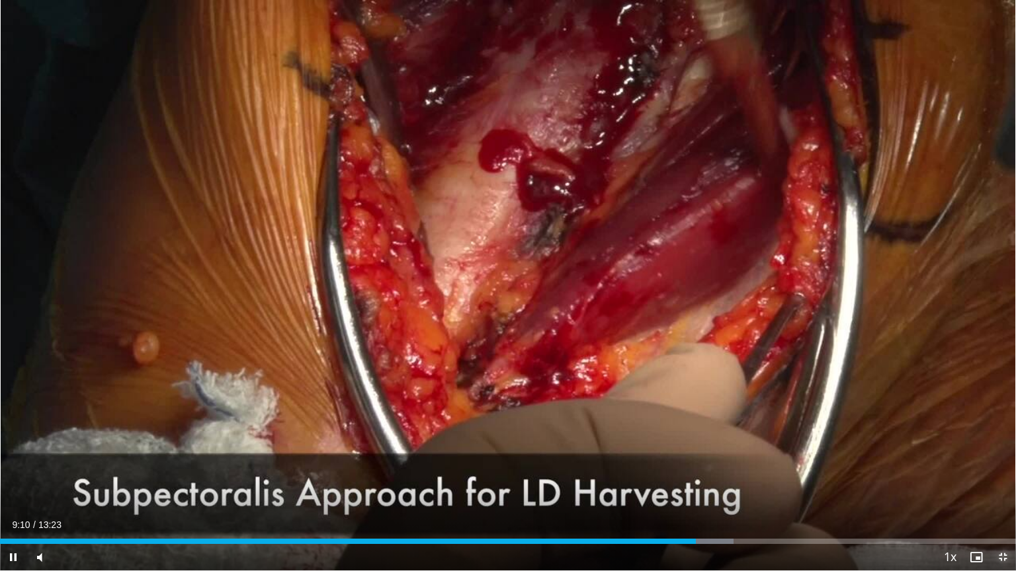
click at [997, 482] on span "Video Player" at bounding box center [1002, 557] width 26 height 26
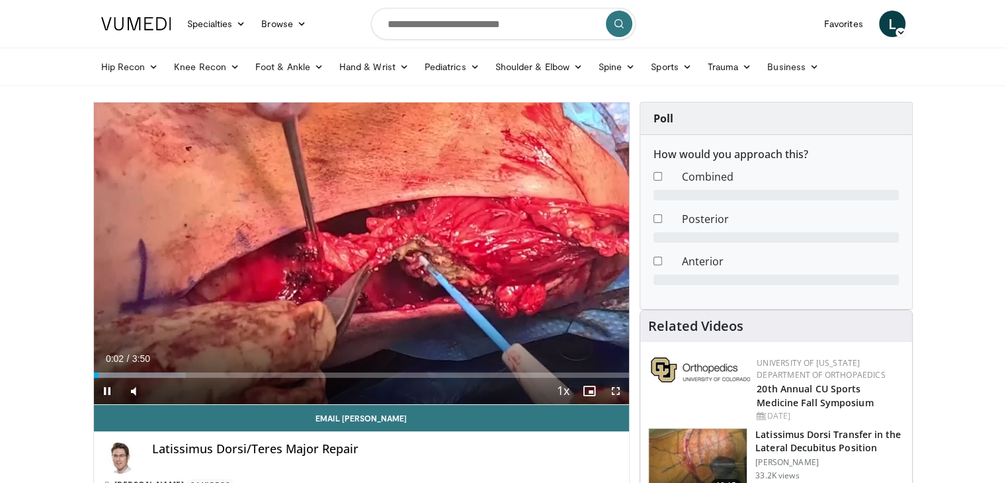
click at [613, 386] on span "Video Player" at bounding box center [616, 391] width 26 height 26
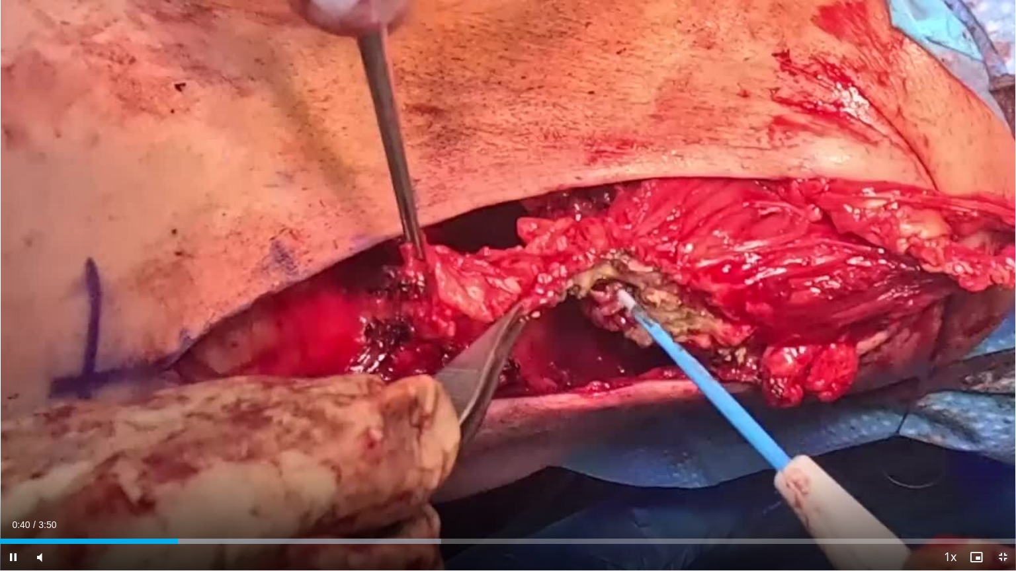
click at [1004, 482] on span "Video Player" at bounding box center [1002, 557] width 26 height 26
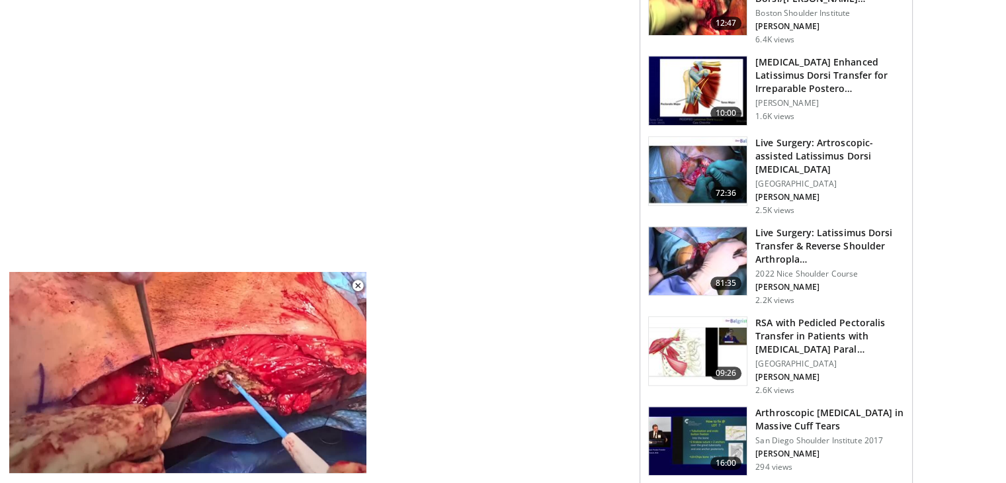
scroll to position [916, 0]
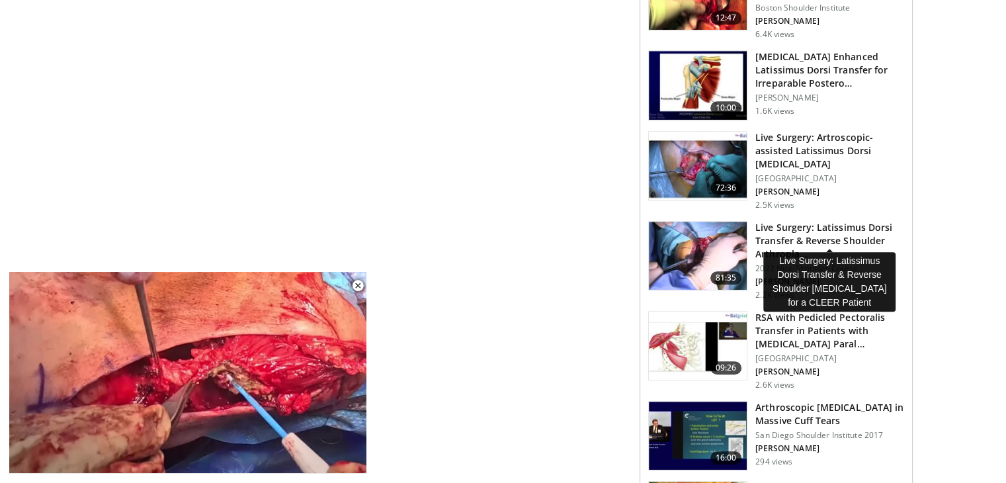
click at [783, 229] on h3 "Live Surgery: Latissimus Dorsi Transfer & Reverse Shoulder Arthropla…" at bounding box center [829, 241] width 149 height 40
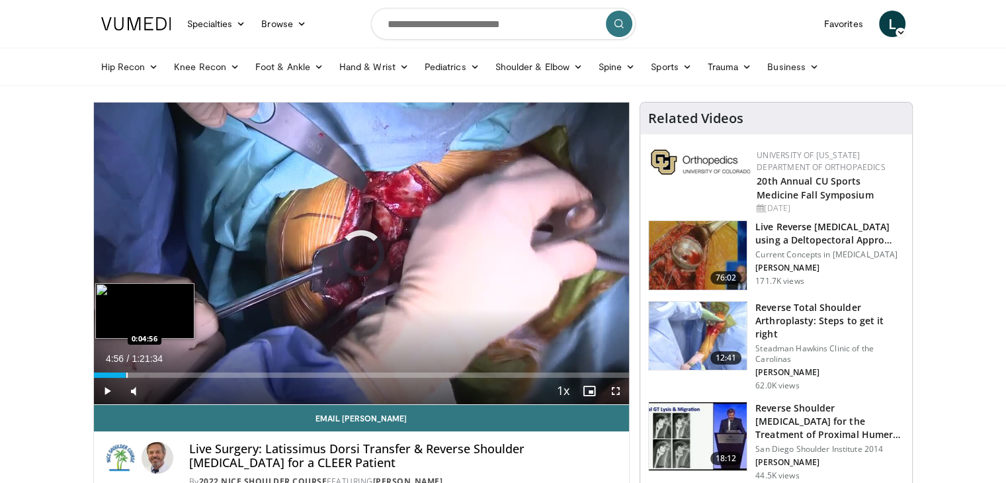
click at [126, 373] on div "Progress Bar" at bounding box center [126, 374] width 1 height 5
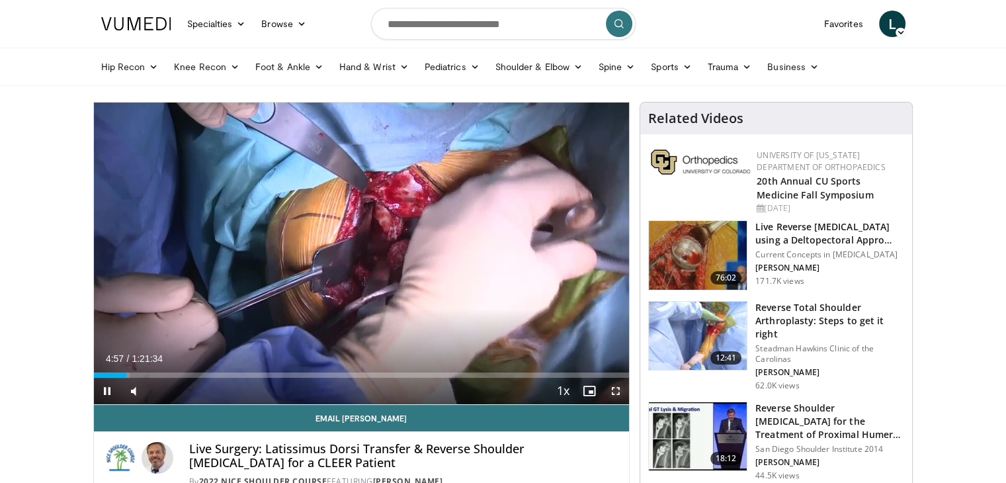
click at [616, 392] on span "Video Player" at bounding box center [616, 391] width 26 height 26
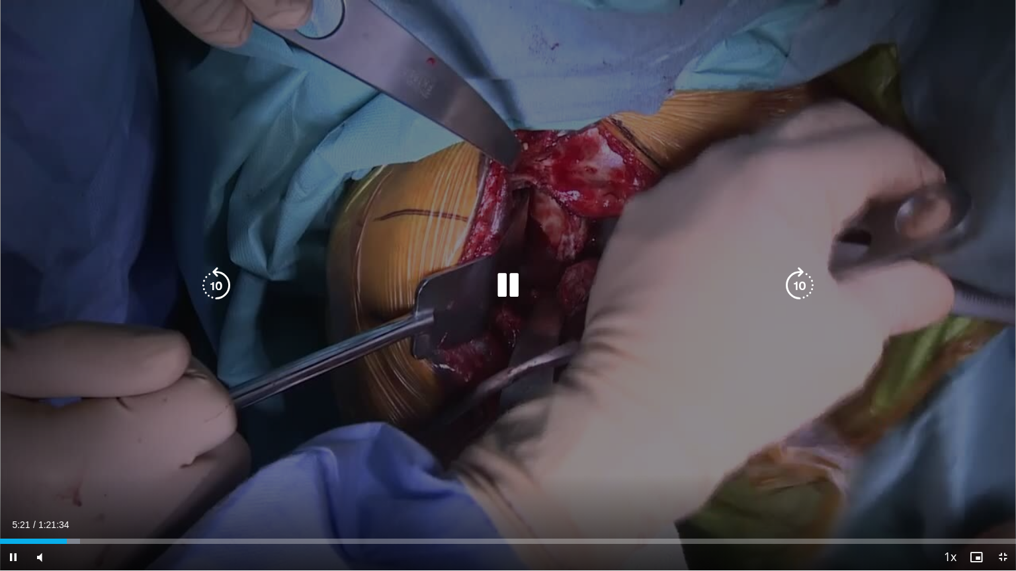
click at [804, 280] on icon "Video Player" at bounding box center [799, 285] width 37 height 37
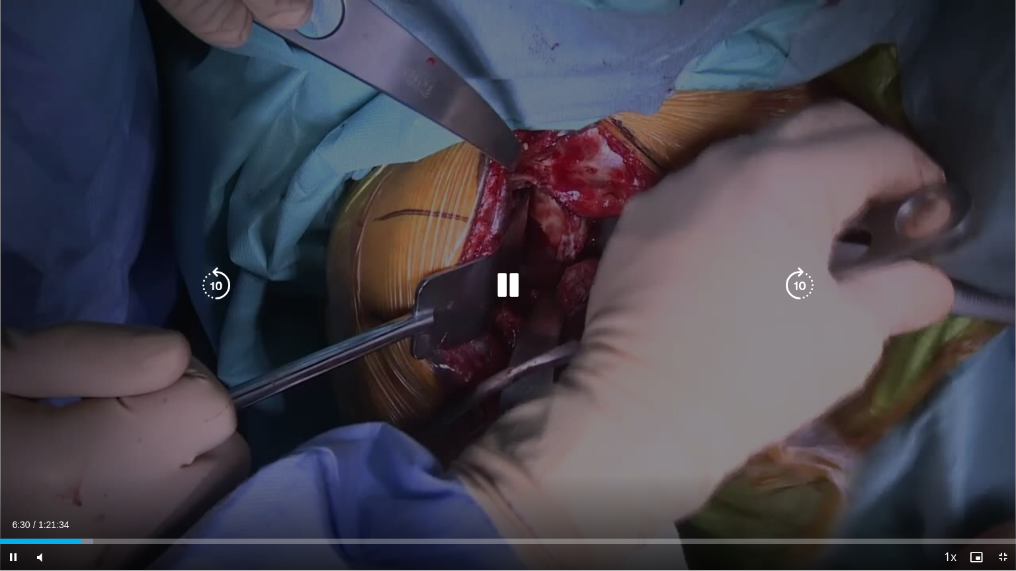
click at [802, 283] on div "10 seconds Tap to unmute" at bounding box center [508, 285] width 1016 height 571
click at [503, 289] on icon "Video Player" at bounding box center [507, 285] width 37 height 37
click at [796, 286] on icon "Video Player" at bounding box center [799, 285] width 37 height 37
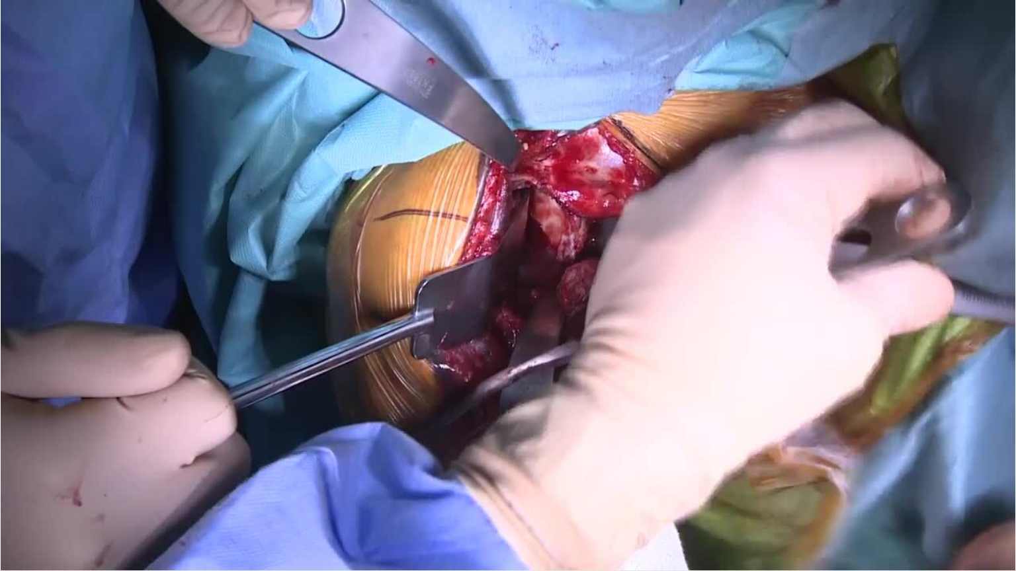
click at [796, 286] on div "10 seconds Tap to unmute" at bounding box center [508, 285] width 1016 height 571
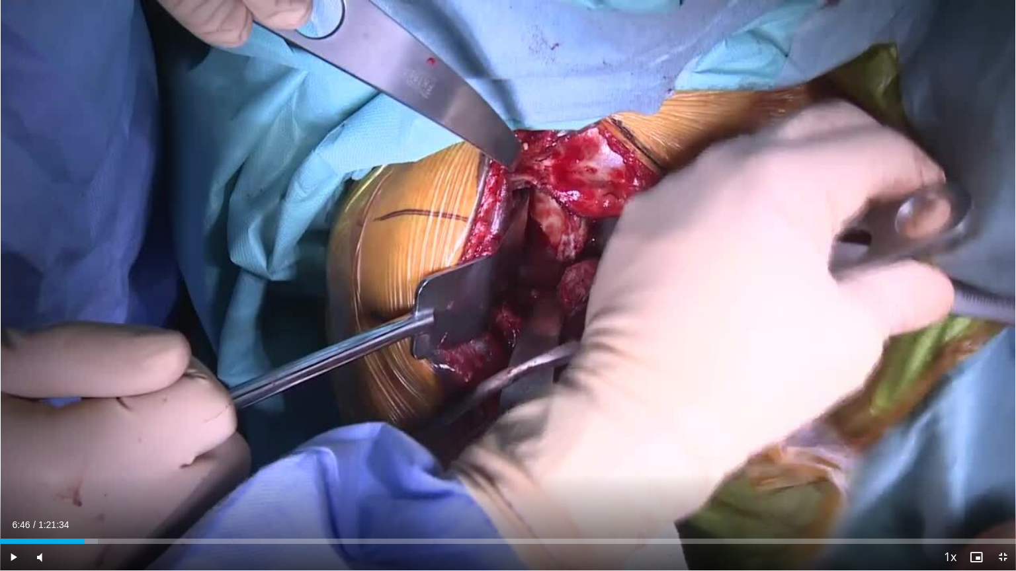
click at [796, 286] on div "10 seconds Tap to unmute" at bounding box center [508, 285] width 1016 height 571
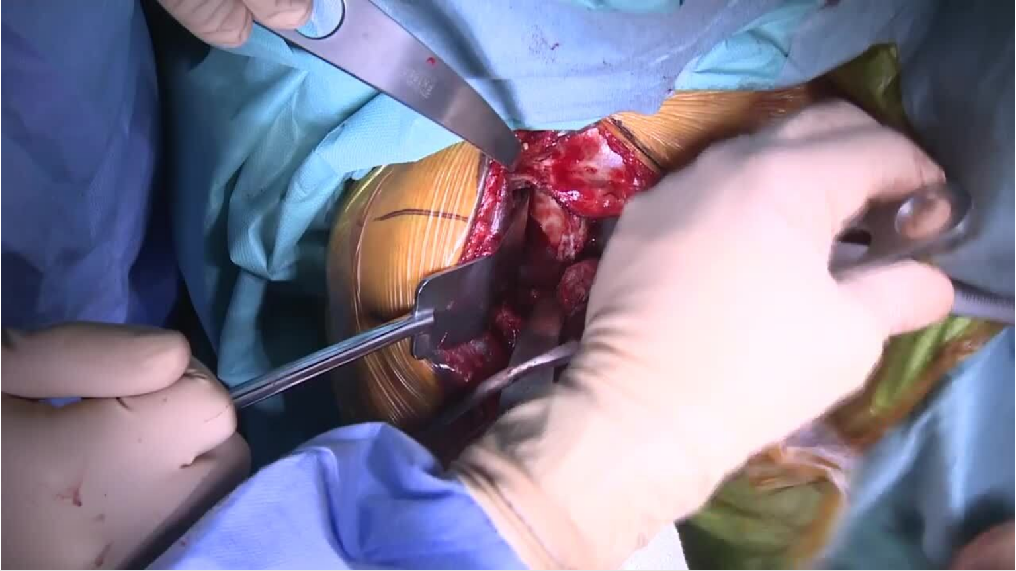
click at [1004, 482] on video-js "**********" at bounding box center [508, 285] width 1016 height 571
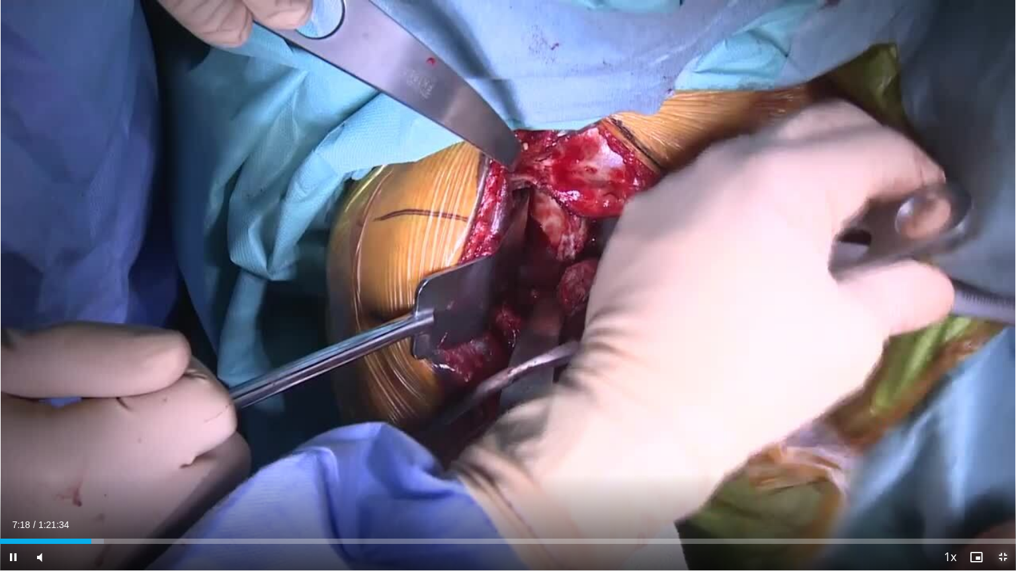
click at [996, 482] on span "Video Player" at bounding box center [1002, 557] width 26 height 26
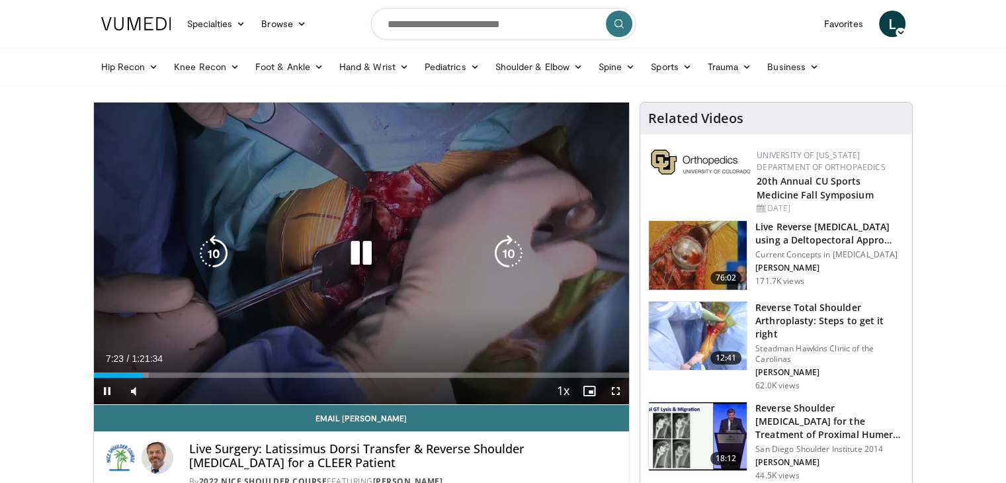
click at [359, 263] on icon "Video Player" at bounding box center [361, 253] width 37 height 37
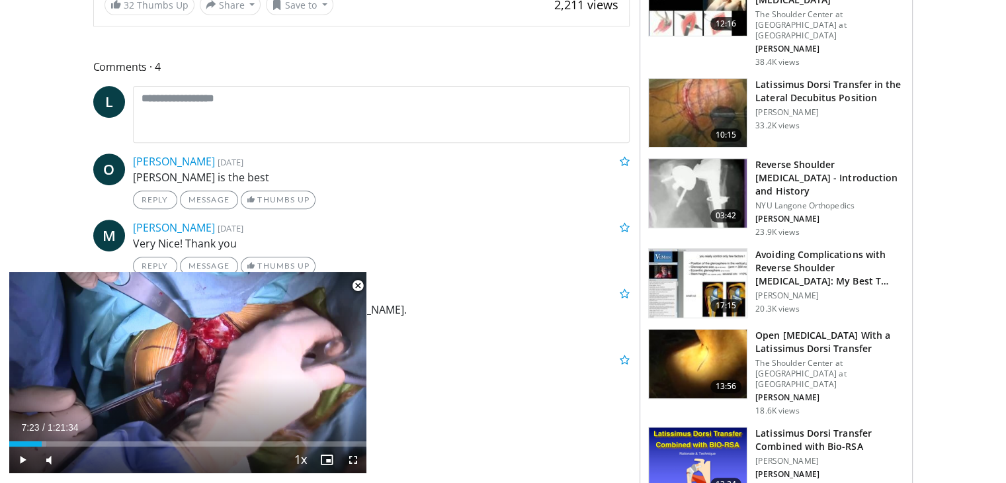
scroll to position [529, 0]
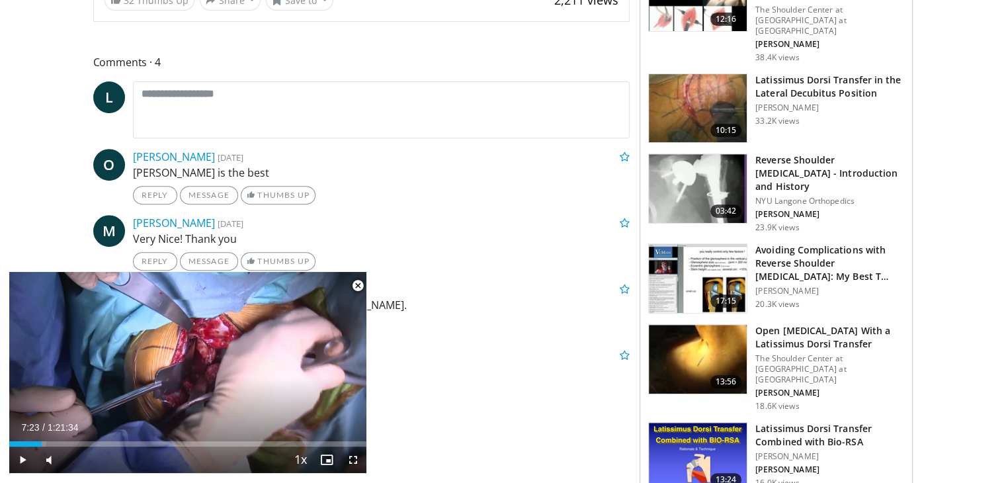
click at [671, 92] on img at bounding box center [698, 108] width 98 height 69
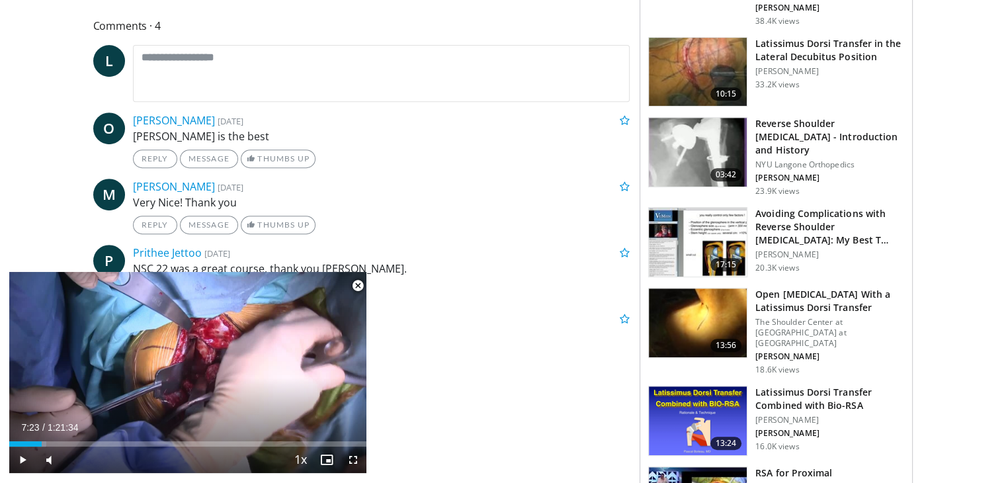
scroll to position [600, 0]
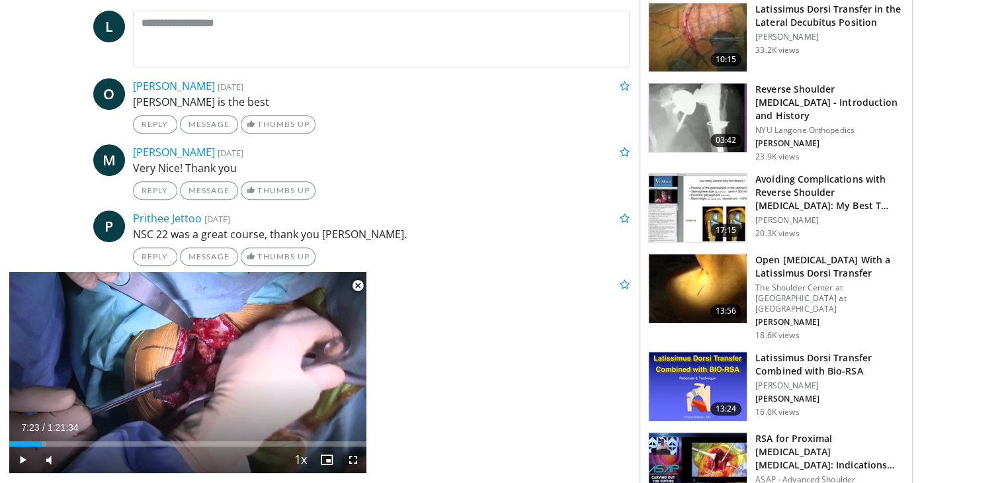
click at [794, 253] on h3 "Open Rotator Cuff Repair With a Latissimus Dorsi Transfer" at bounding box center [829, 266] width 149 height 26
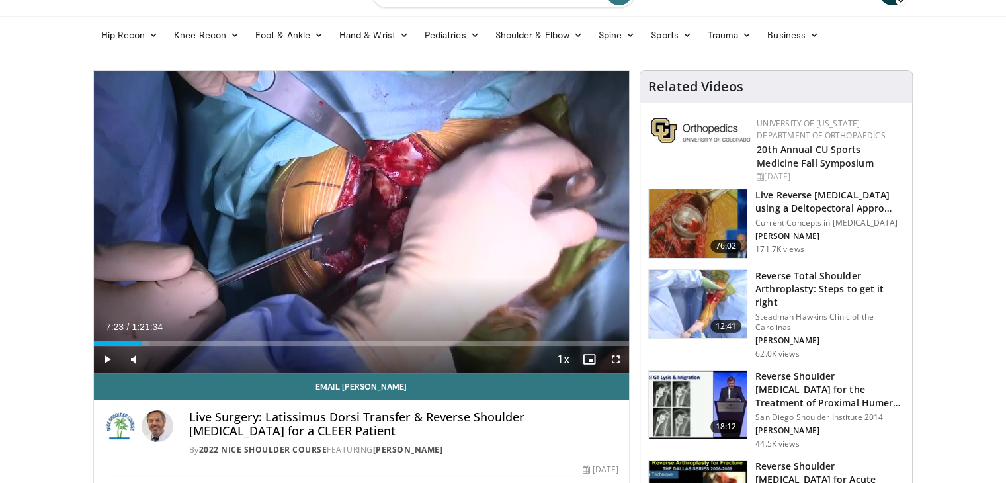
scroll to position [0, 0]
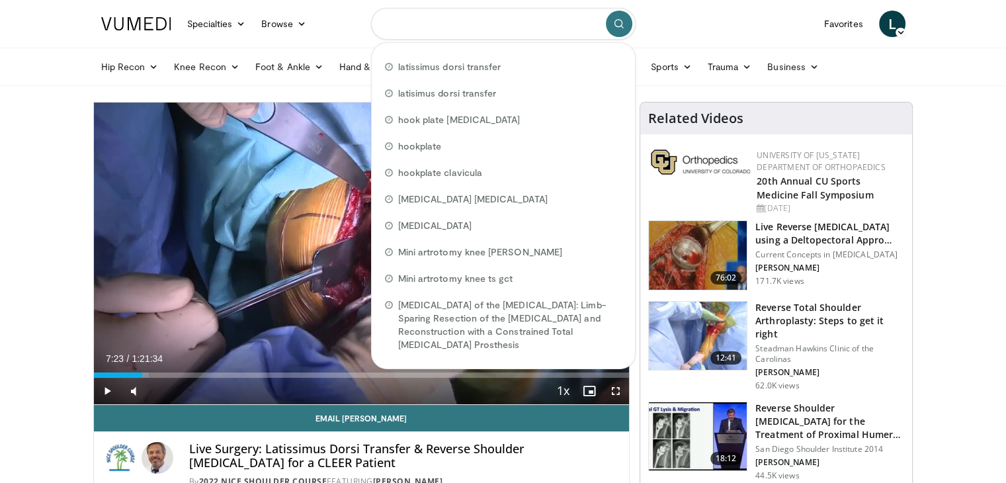
click at [487, 35] on input "Search topics, interventions" at bounding box center [503, 24] width 265 height 32
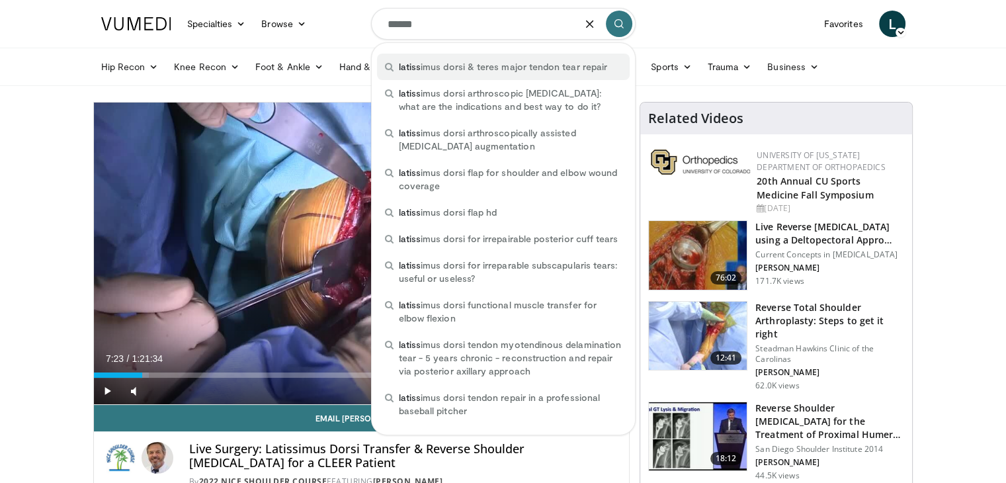
click at [500, 60] on span "latiss imus dorsi & teres major tendon tear repair" at bounding box center [503, 66] width 208 height 13
type input "**********"
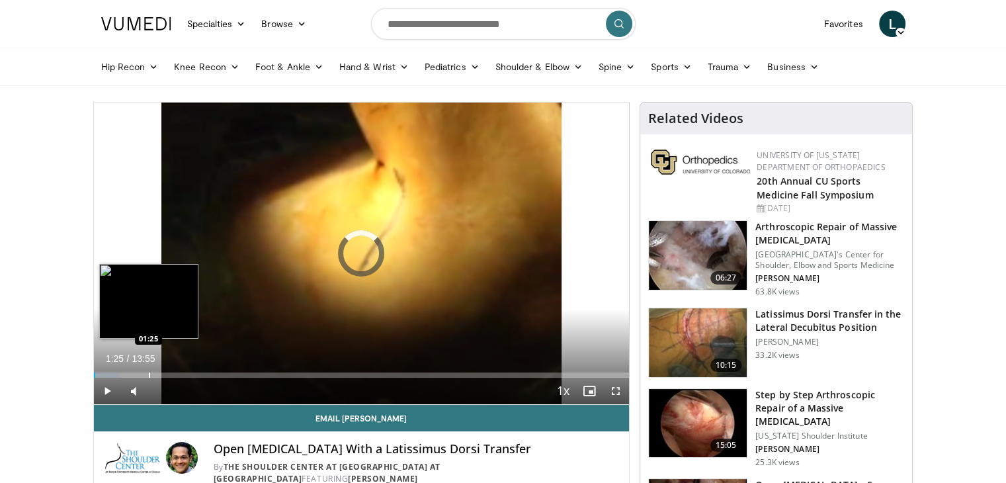
click at [148, 370] on div "Loaded : 4.74% 01:25 01:25" at bounding box center [362, 371] width 536 height 13
click at [131, 374] on div "Progress Bar" at bounding box center [131, 374] width 1 height 5
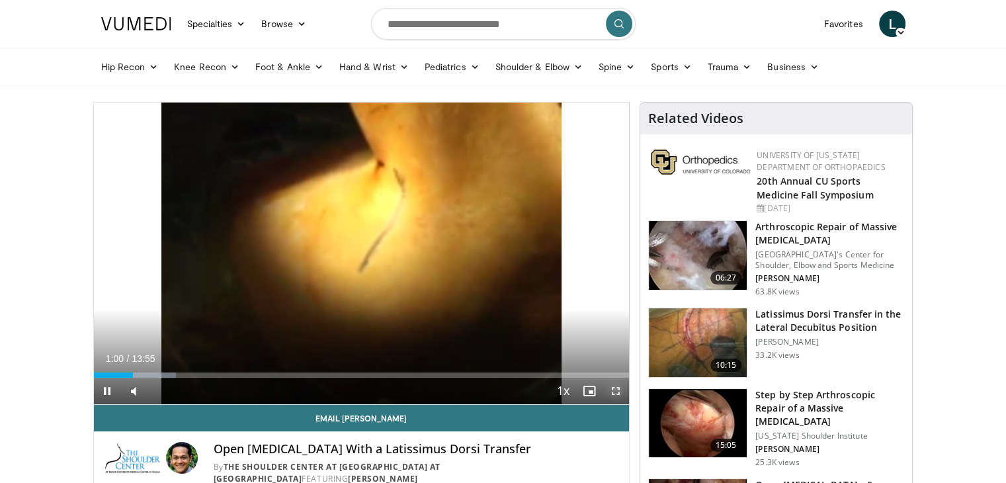
click at [612, 390] on span "Video Player" at bounding box center [616, 391] width 26 height 26
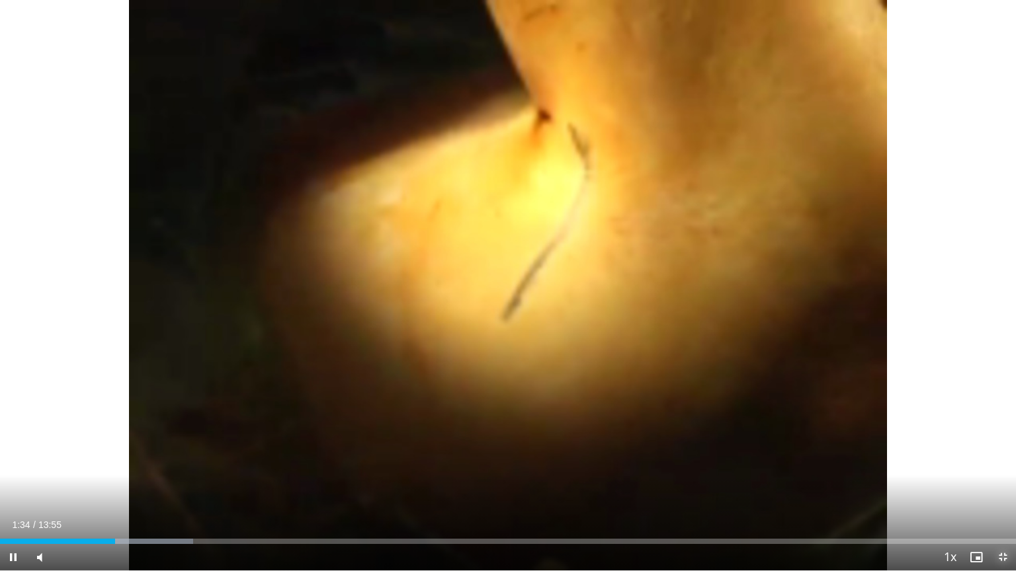
click at [1004, 482] on span "Video Player" at bounding box center [1002, 557] width 26 height 26
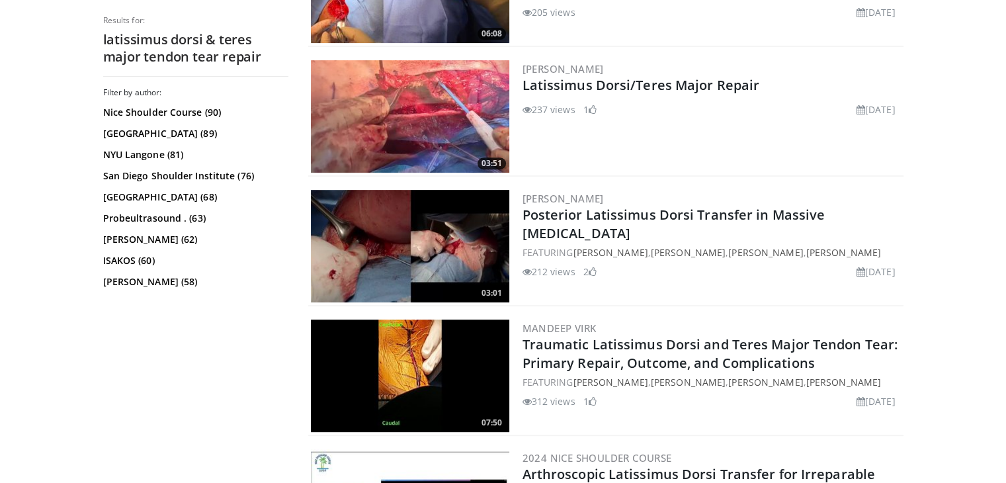
scroll to position [482, 0]
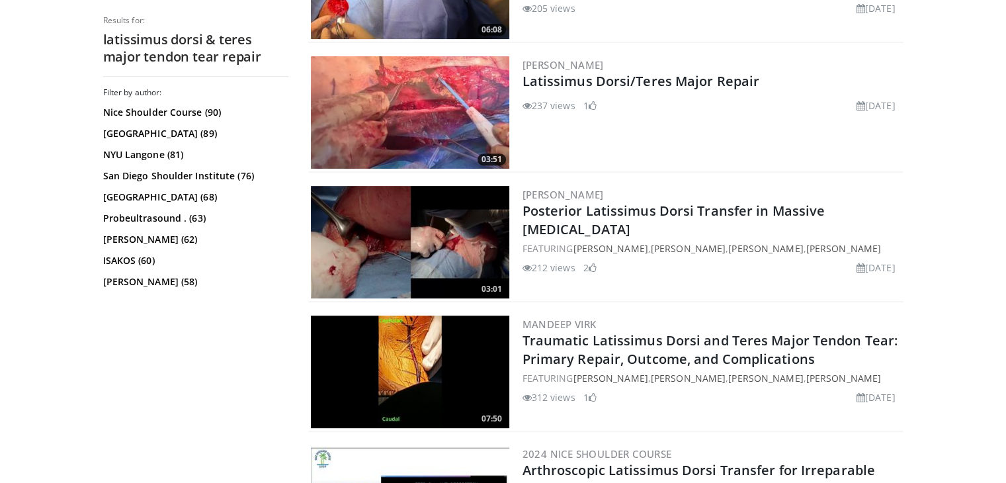
click at [418, 232] on img at bounding box center [410, 242] width 198 height 112
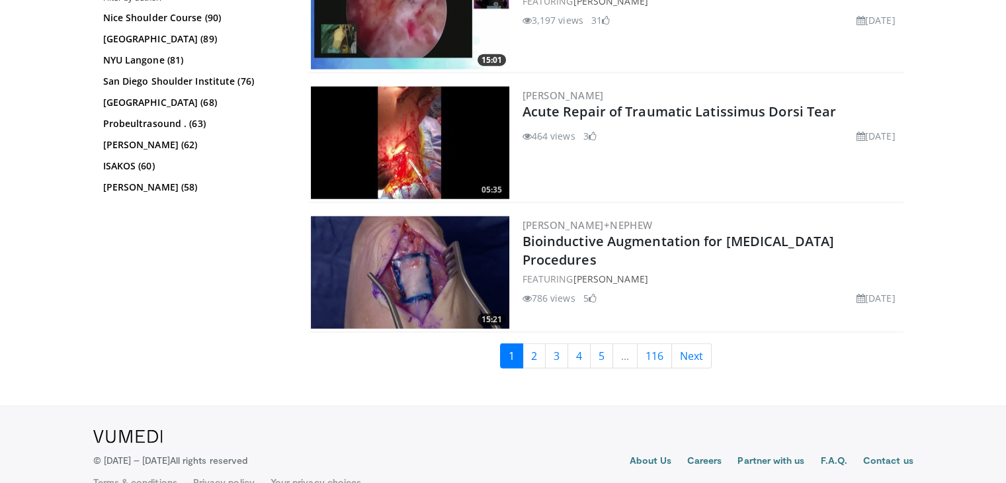
scroll to position [3323, 0]
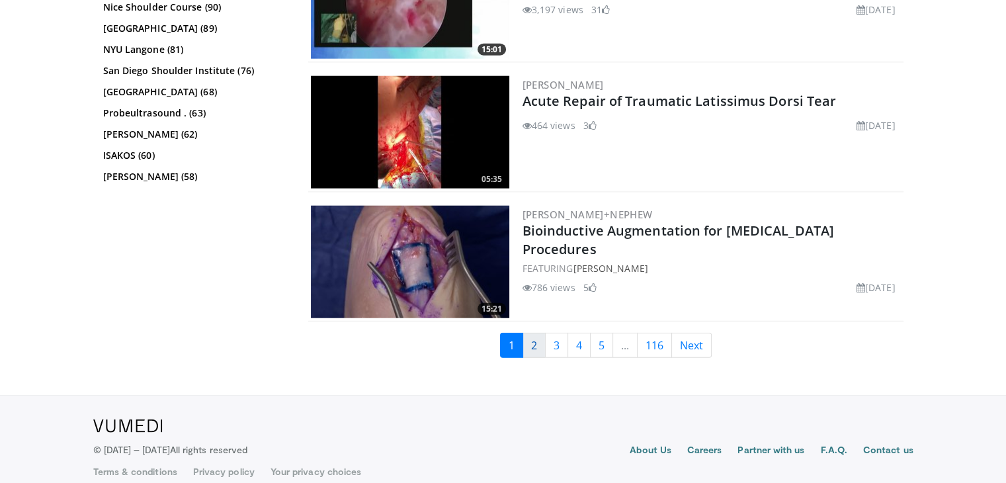
click at [536, 334] on link "2" at bounding box center [533, 345] width 23 height 25
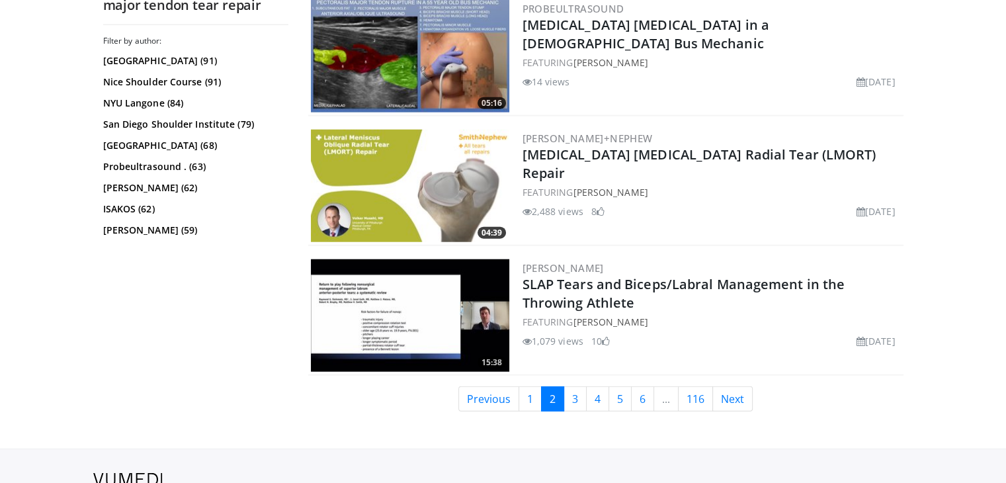
scroll to position [3323, 0]
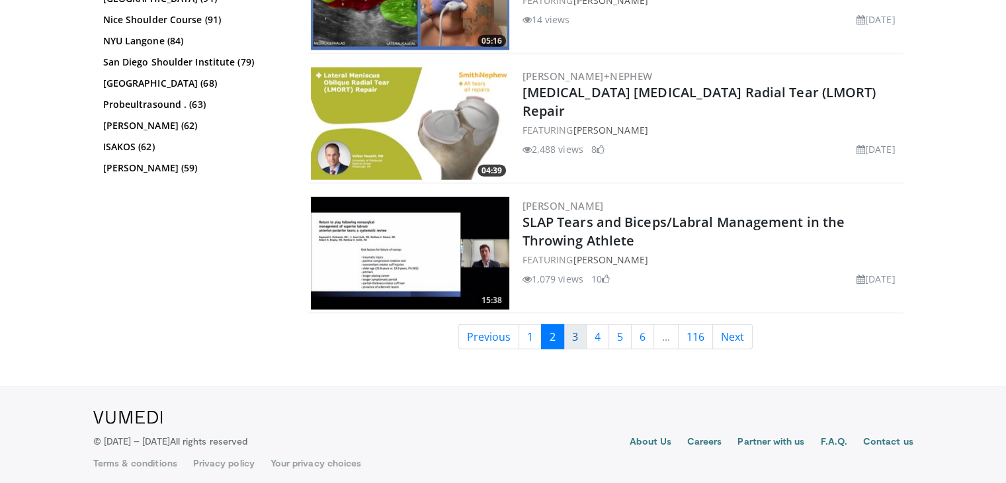
click at [580, 331] on link "3" at bounding box center [574, 336] width 23 height 25
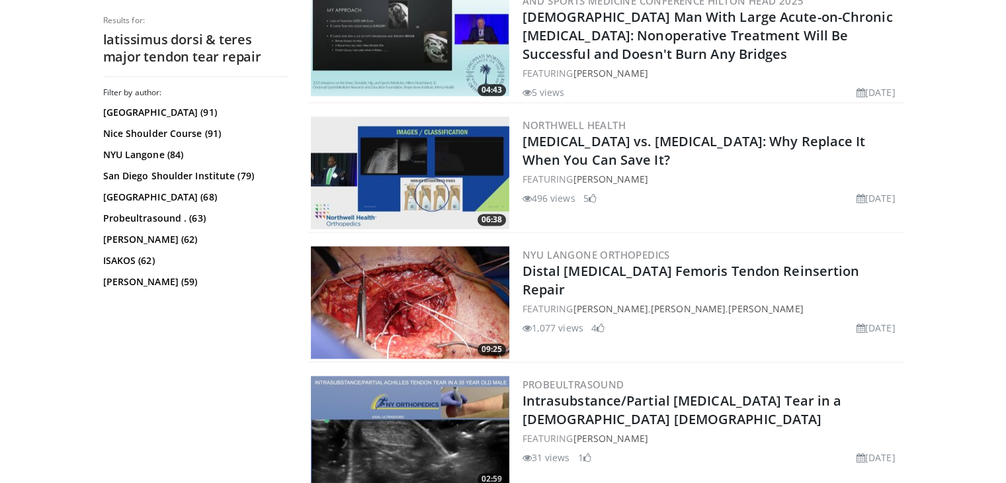
scroll to position [1761, 0]
